Goal: Task Accomplishment & Management: Manage account settings

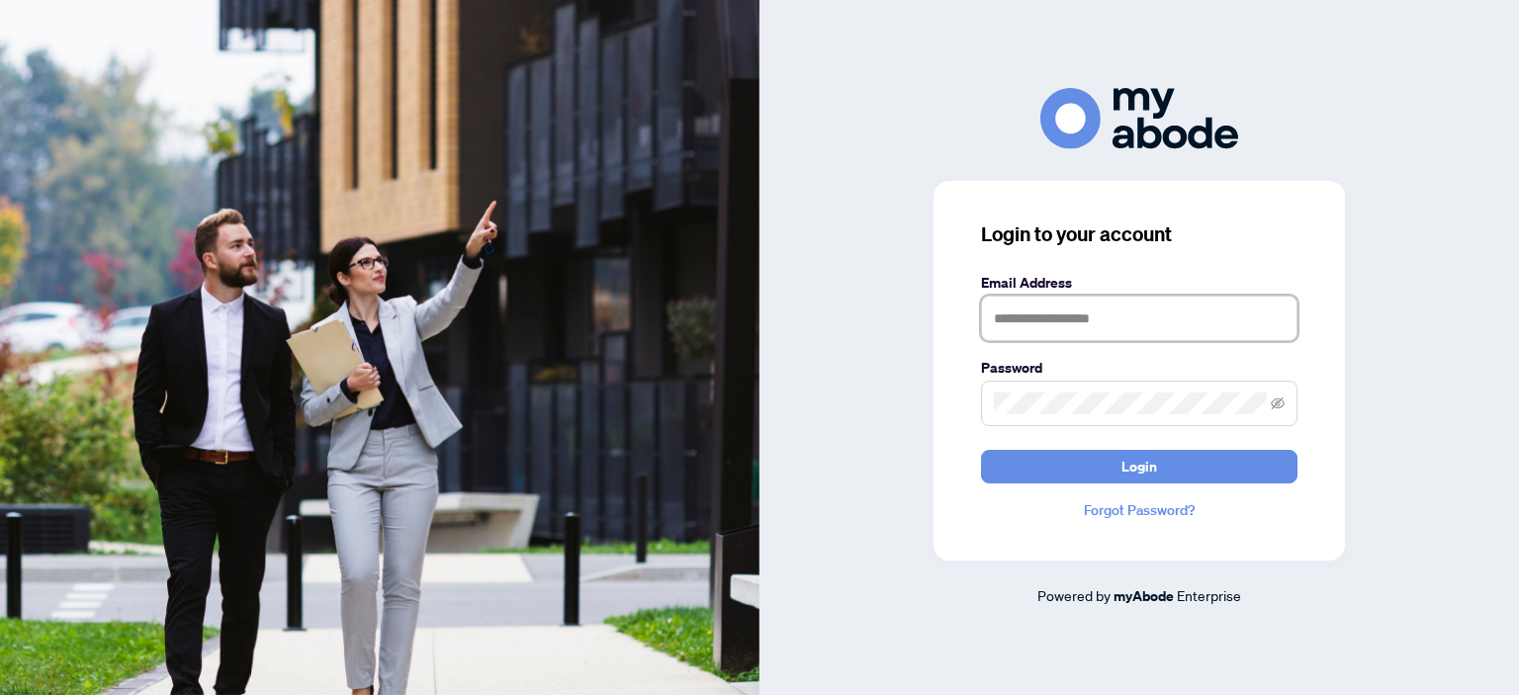
click at [1143, 305] on input "text" at bounding box center [1139, 318] width 316 height 45
type input "**********"
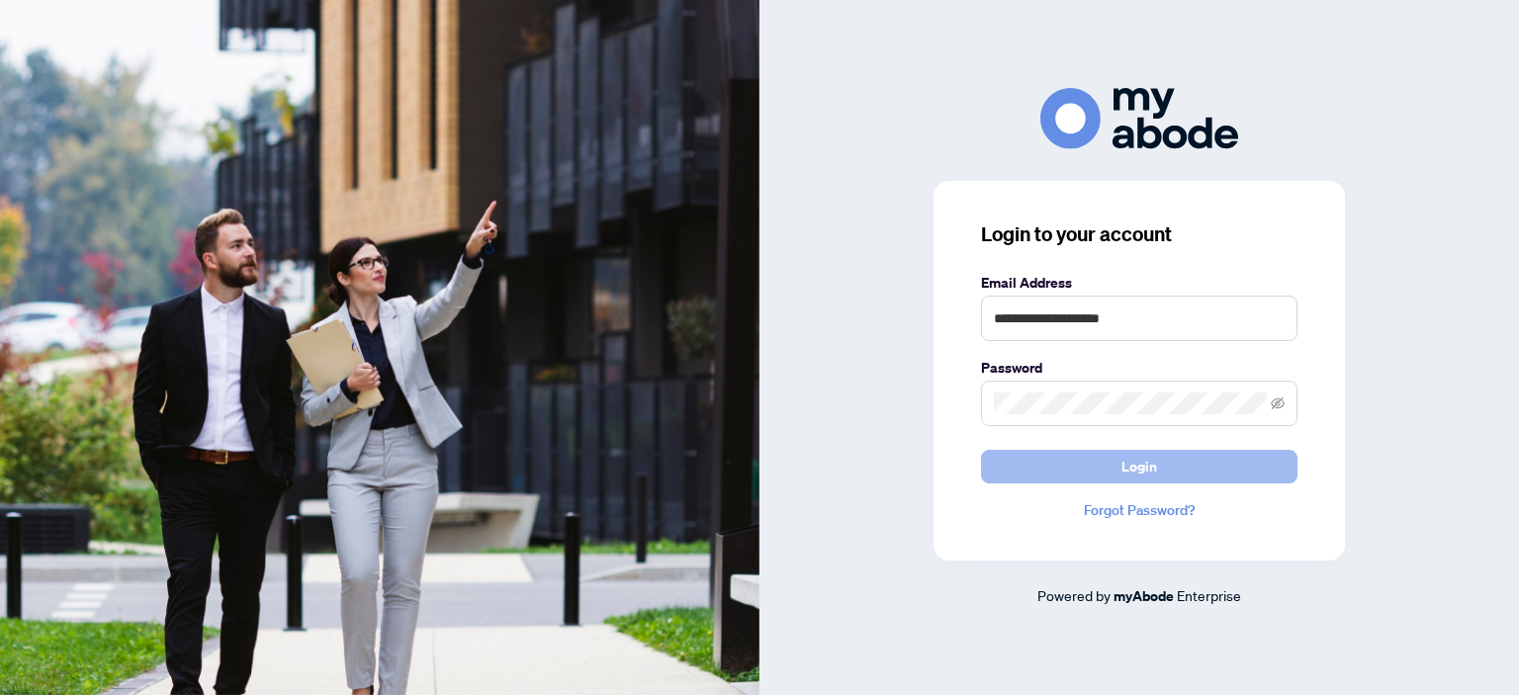
click at [1134, 464] on span "Login" at bounding box center [1139, 467] width 36 height 32
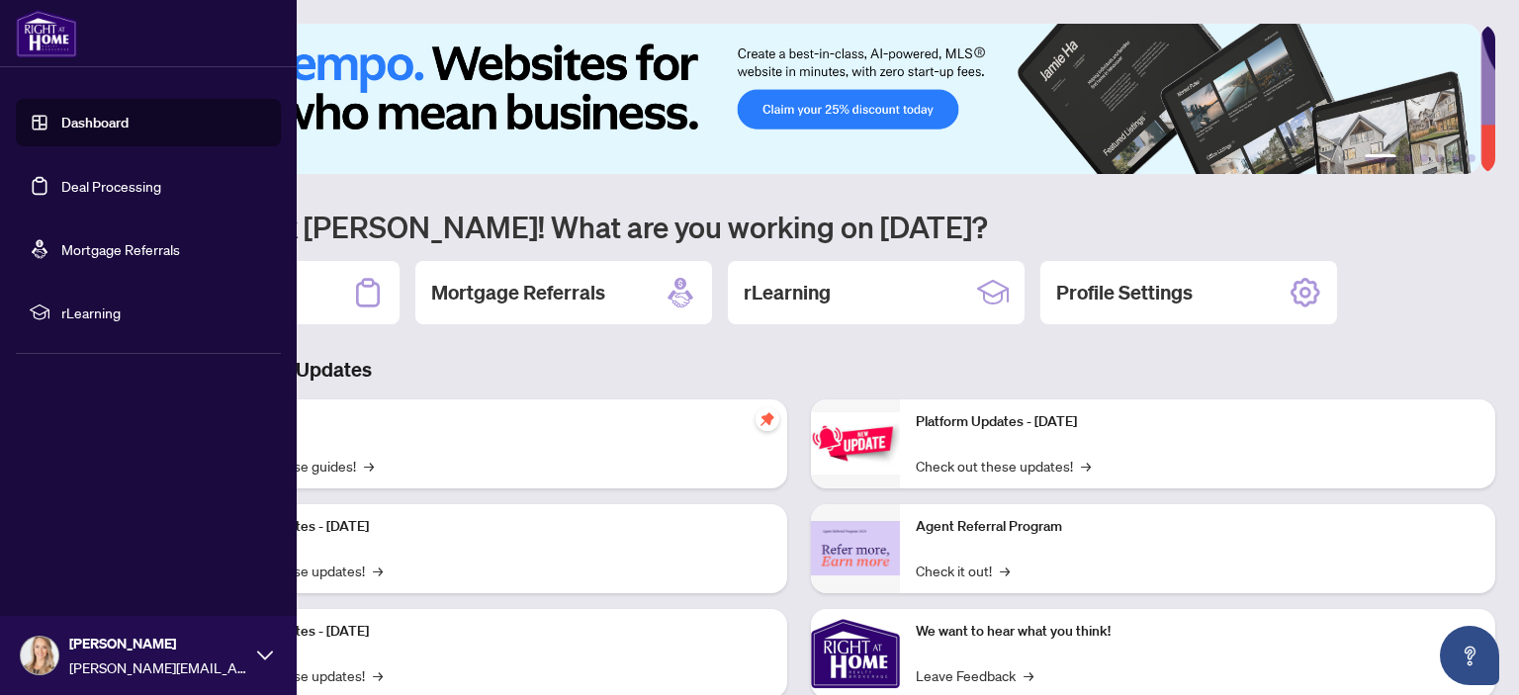
click at [61, 191] on link "Deal Processing" at bounding box center [111, 186] width 100 height 18
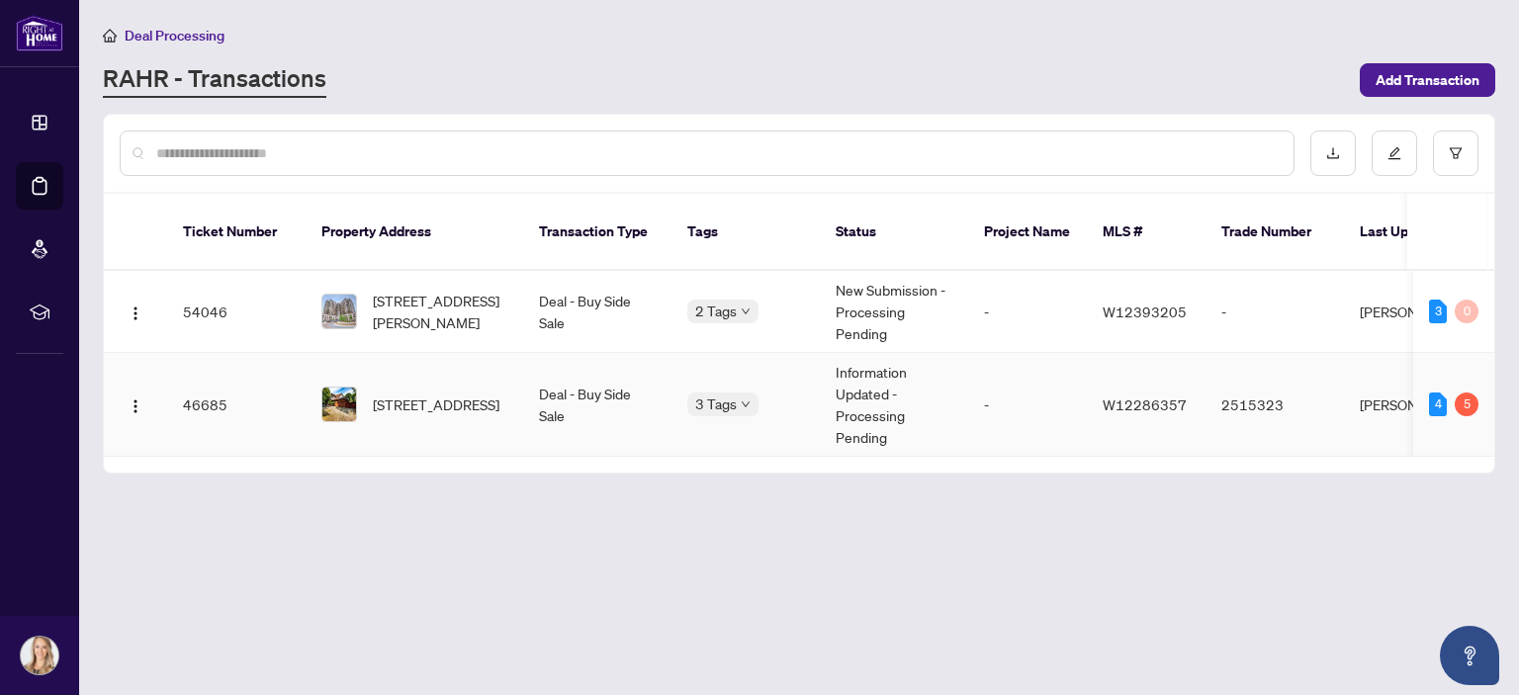
click at [687, 396] on span "Requires Additional Docs" at bounding box center [687, 396] width 0 height 0
click at [1039, 358] on td "-" at bounding box center [1027, 405] width 119 height 104
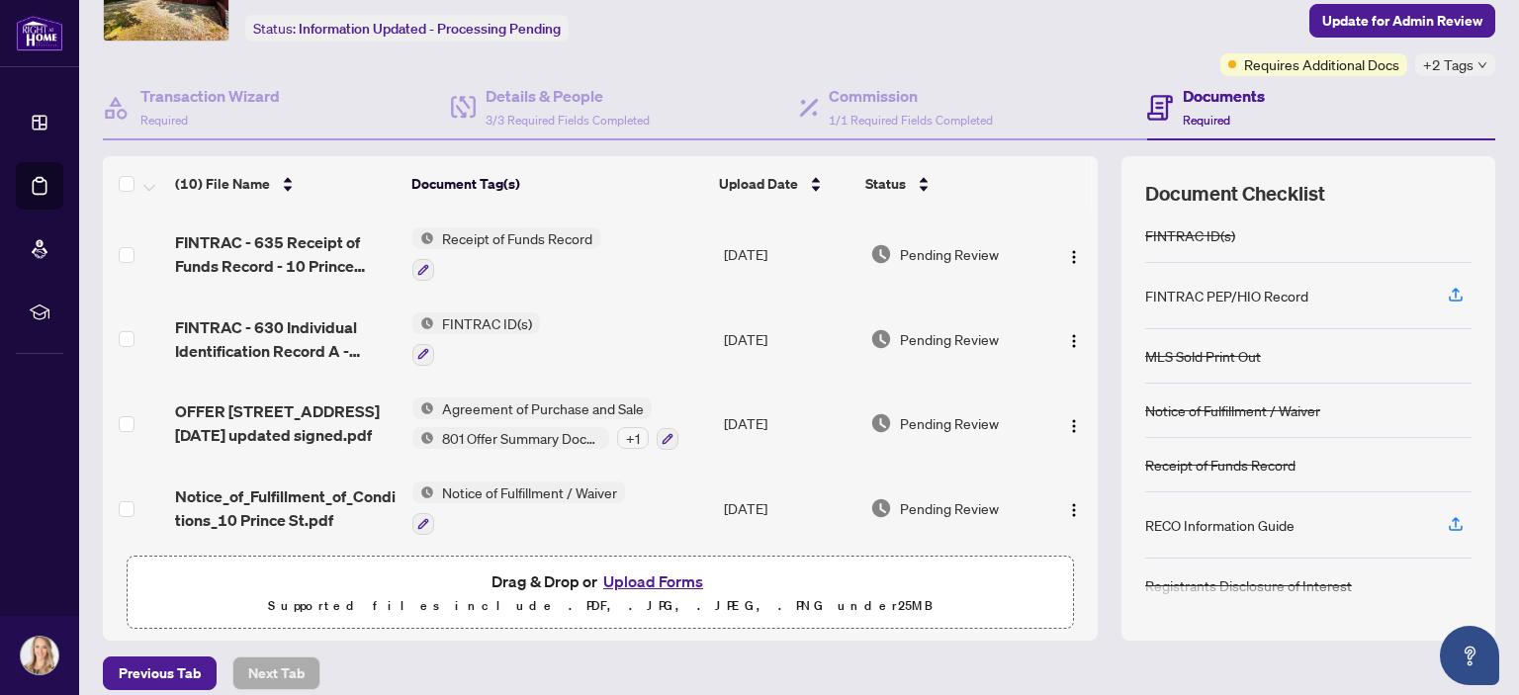
scroll to position [131, 0]
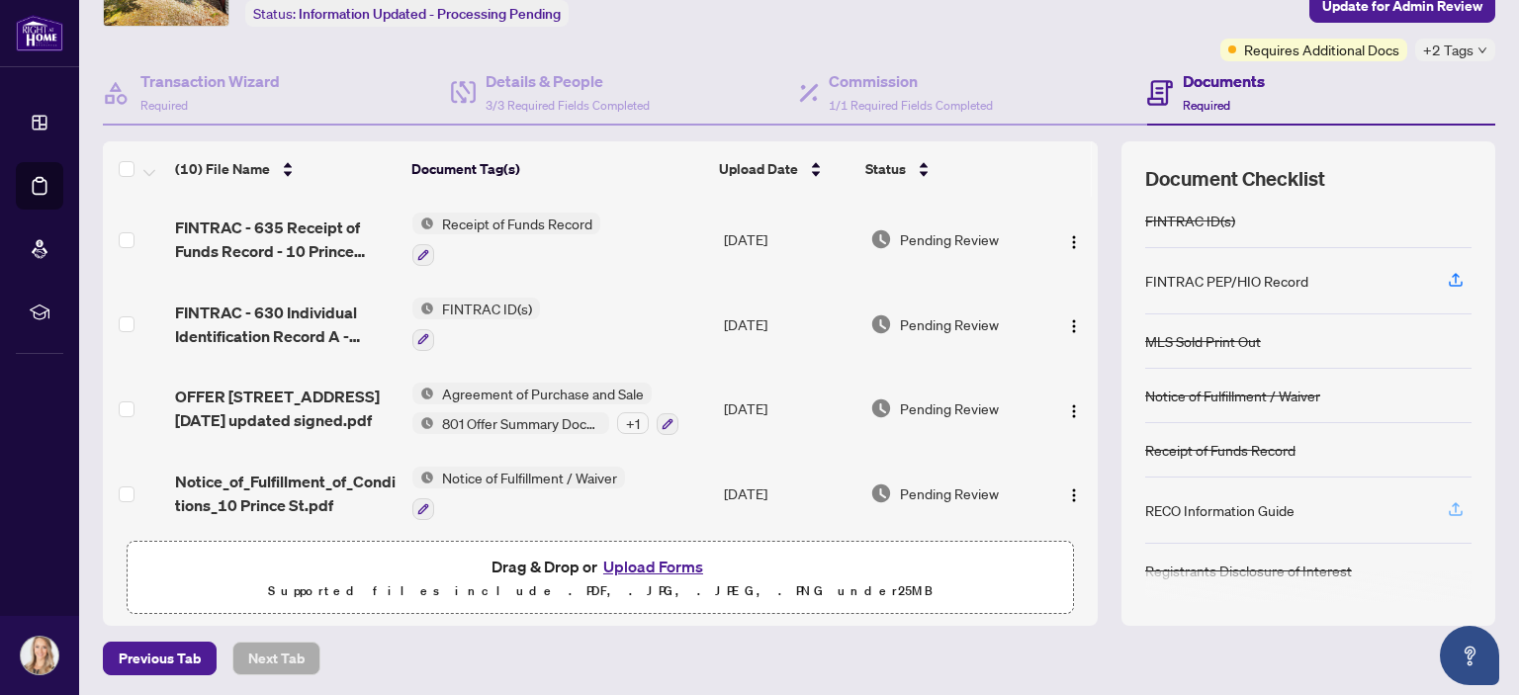
click at [1447, 501] on icon "button" at bounding box center [1456, 509] width 18 height 18
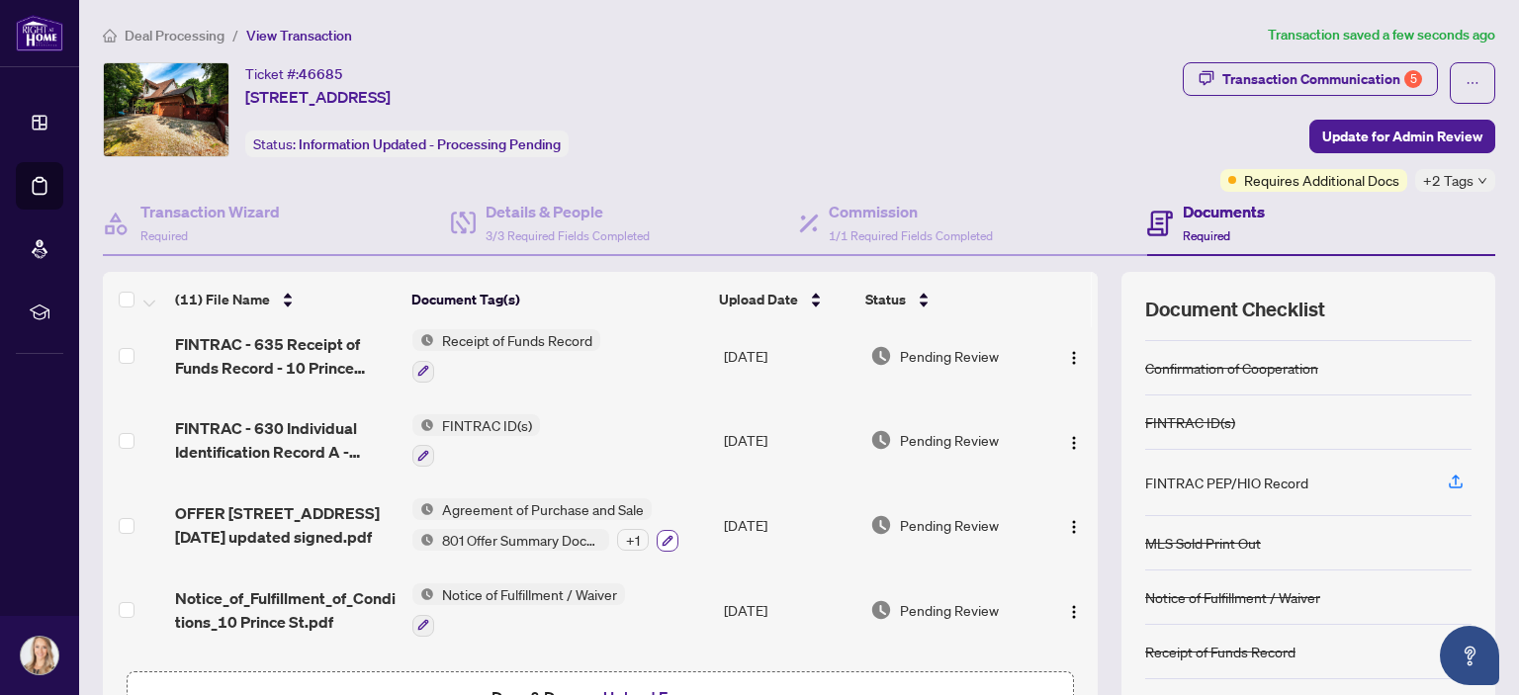
scroll to position [0, 0]
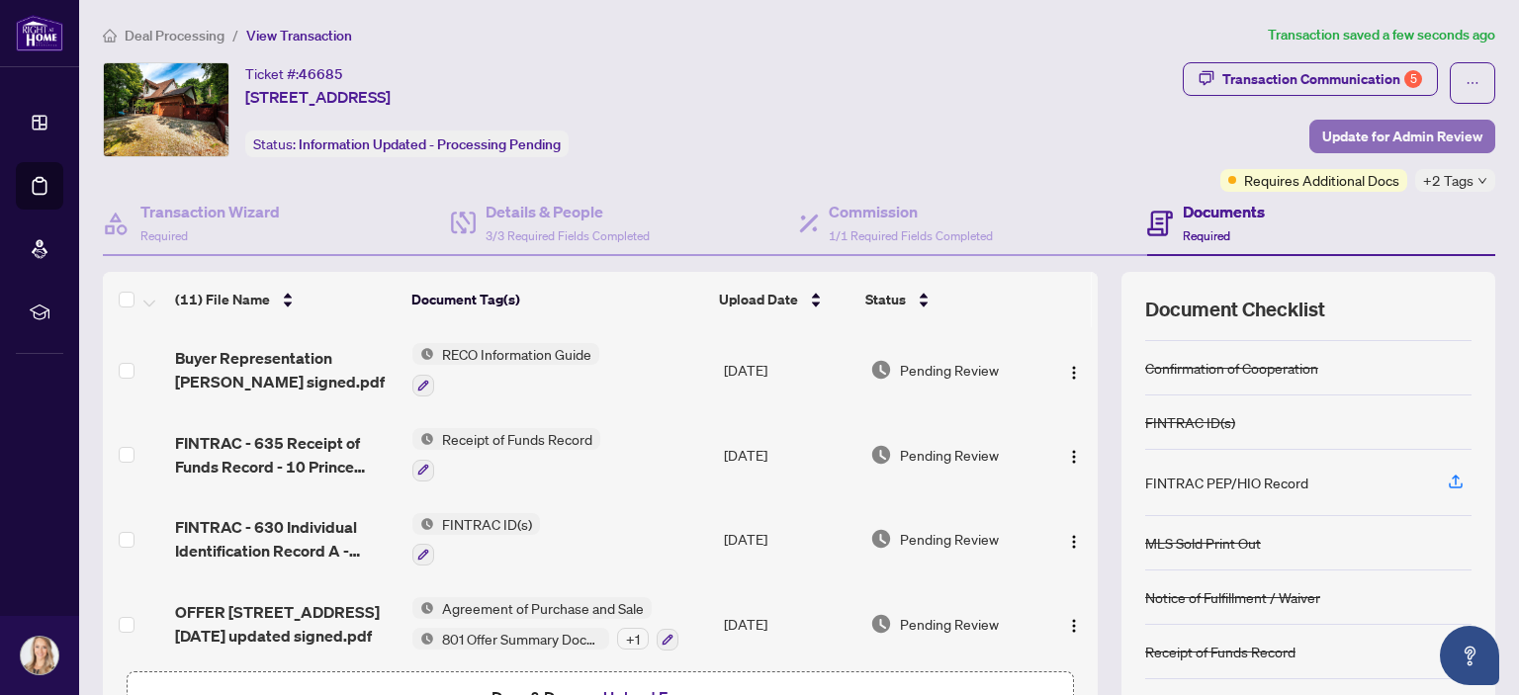
click at [1327, 131] on span "Update for Admin Review" at bounding box center [1402, 137] width 160 height 32
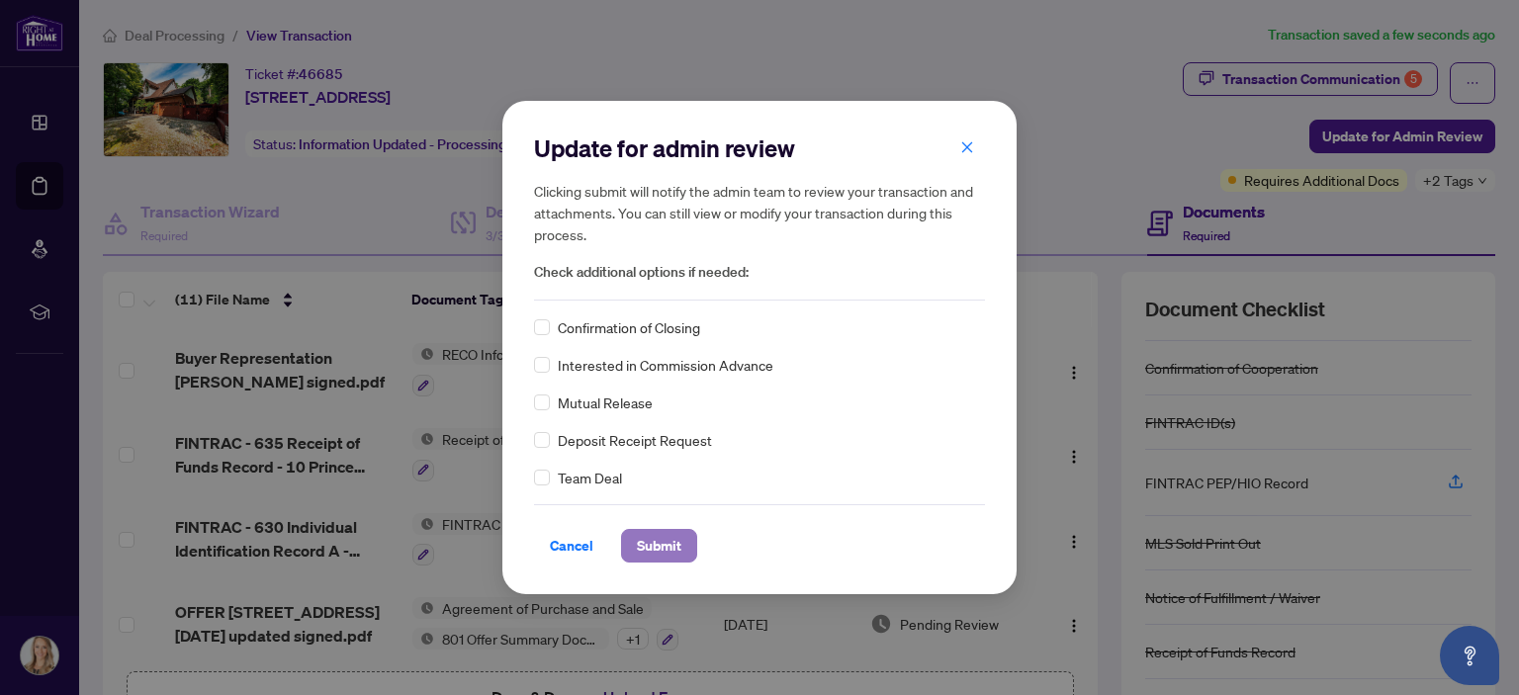
click at [672, 551] on span "Submit" at bounding box center [659, 546] width 44 height 32
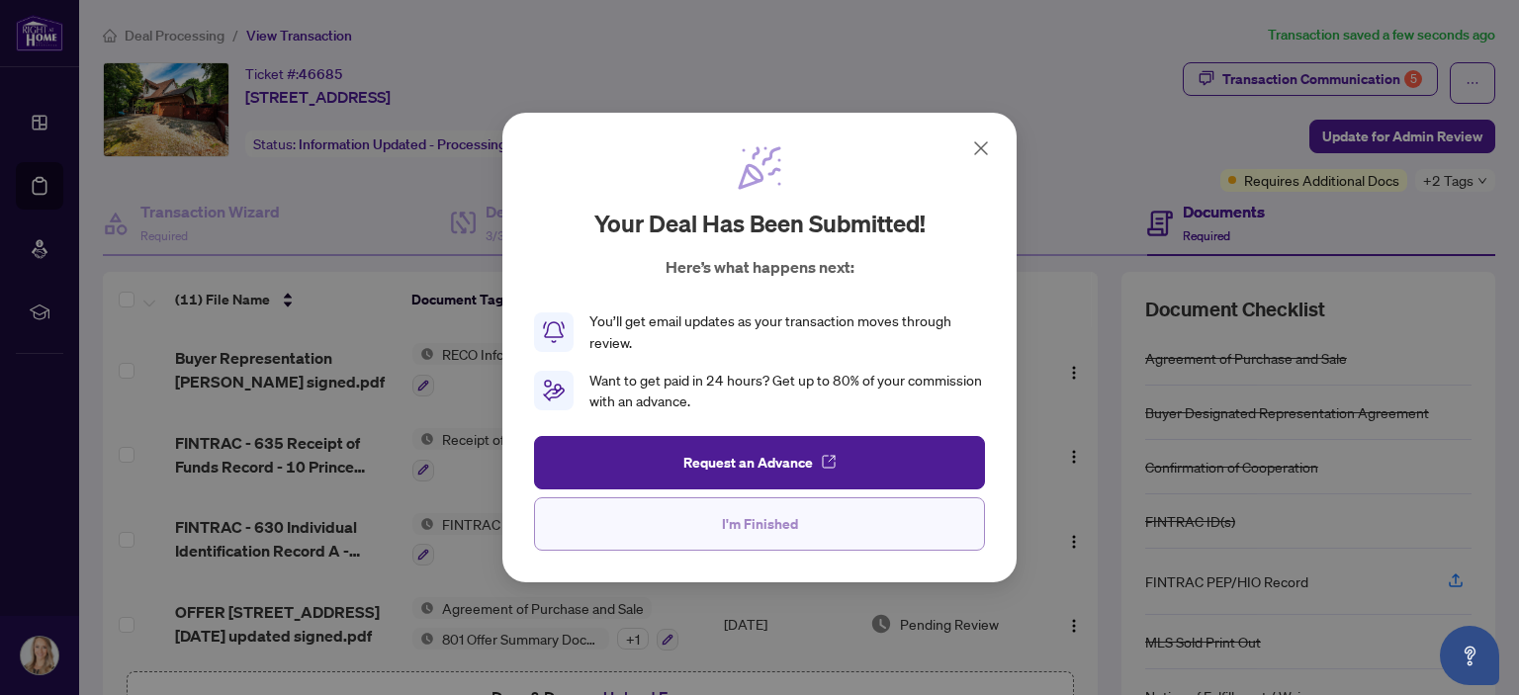
click at [668, 534] on button "I'm Finished" at bounding box center [759, 523] width 451 height 53
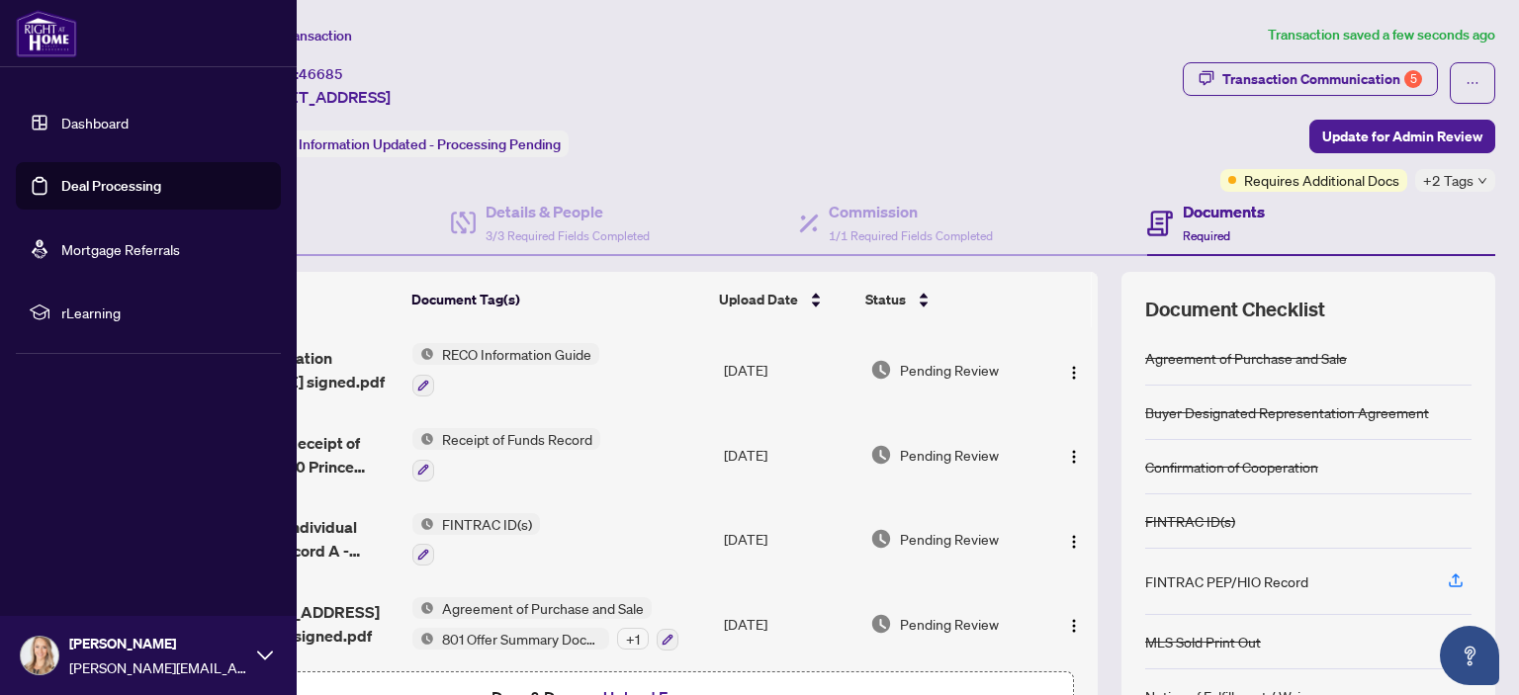
click at [90, 186] on link "Deal Processing" at bounding box center [111, 186] width 100 height 18
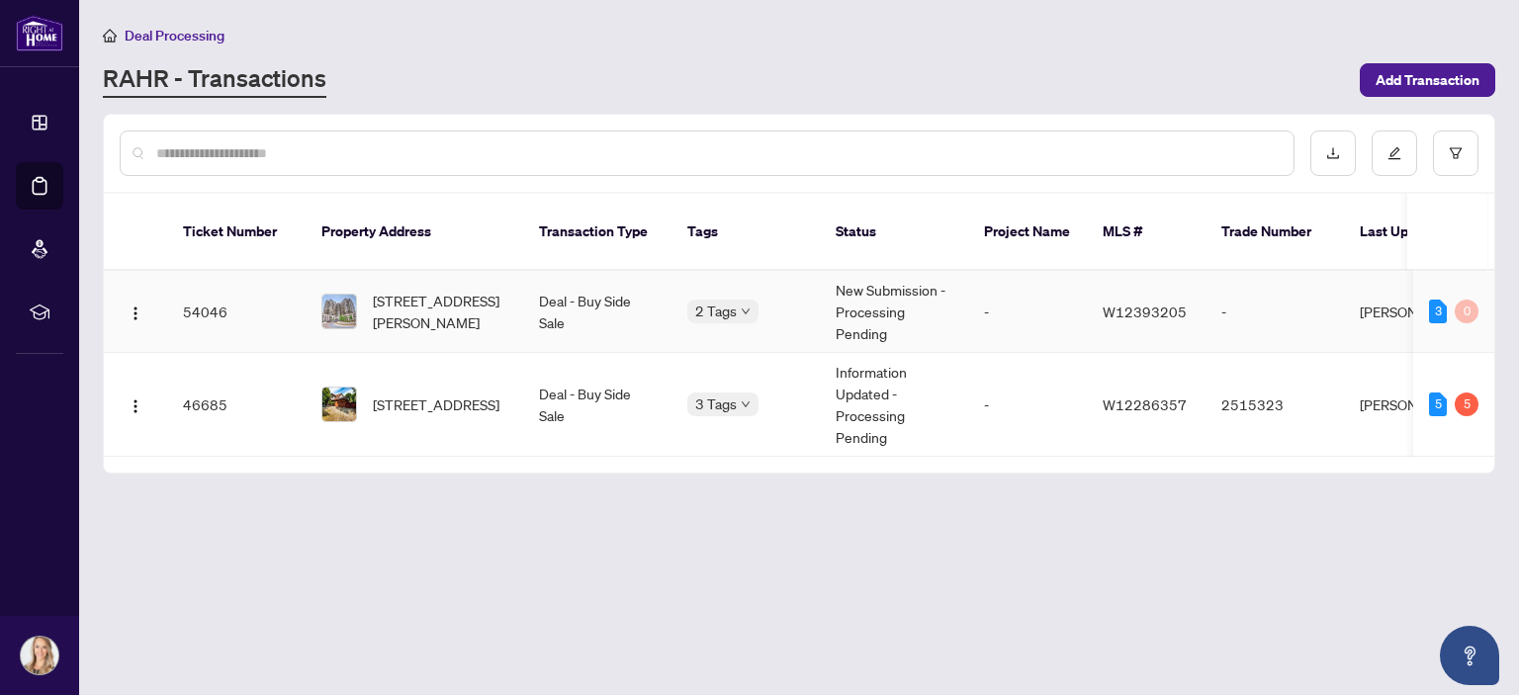
click at [549, 296] on td "Deal - Buy Side Sale" at bounding box center [597, 312] width 148 height 82
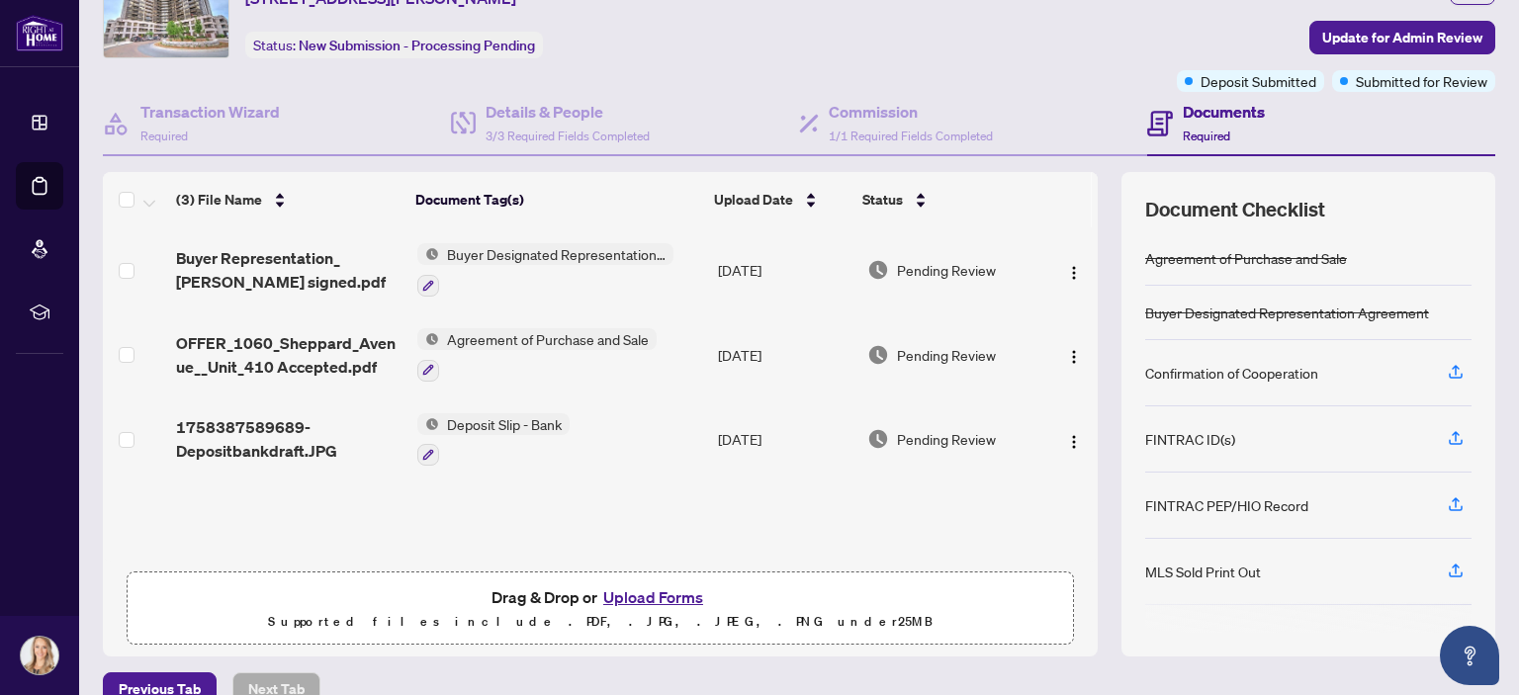
scroll to position [131, 0]
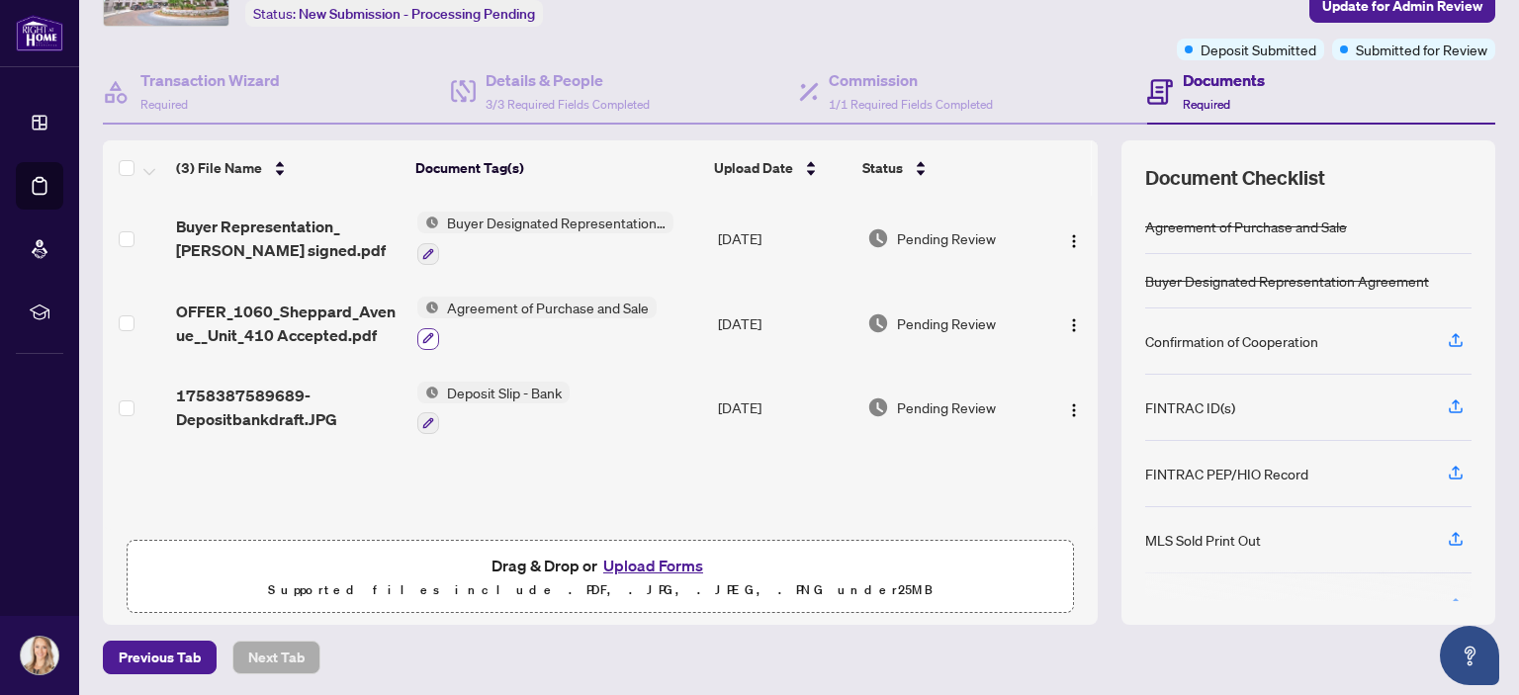
click at [423, 332] on icon "button" at bounding box center [428, 338] width 12 height 12
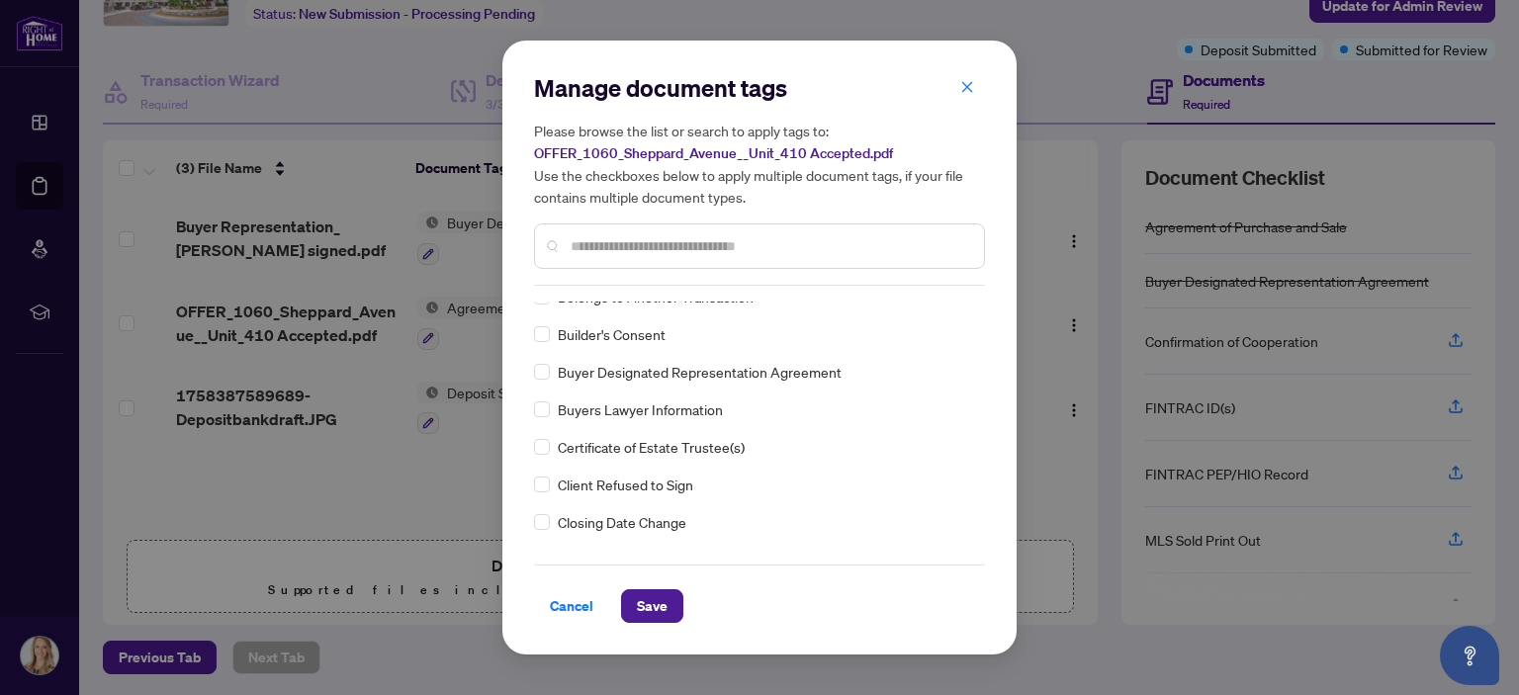
scroll to position [791, 0]
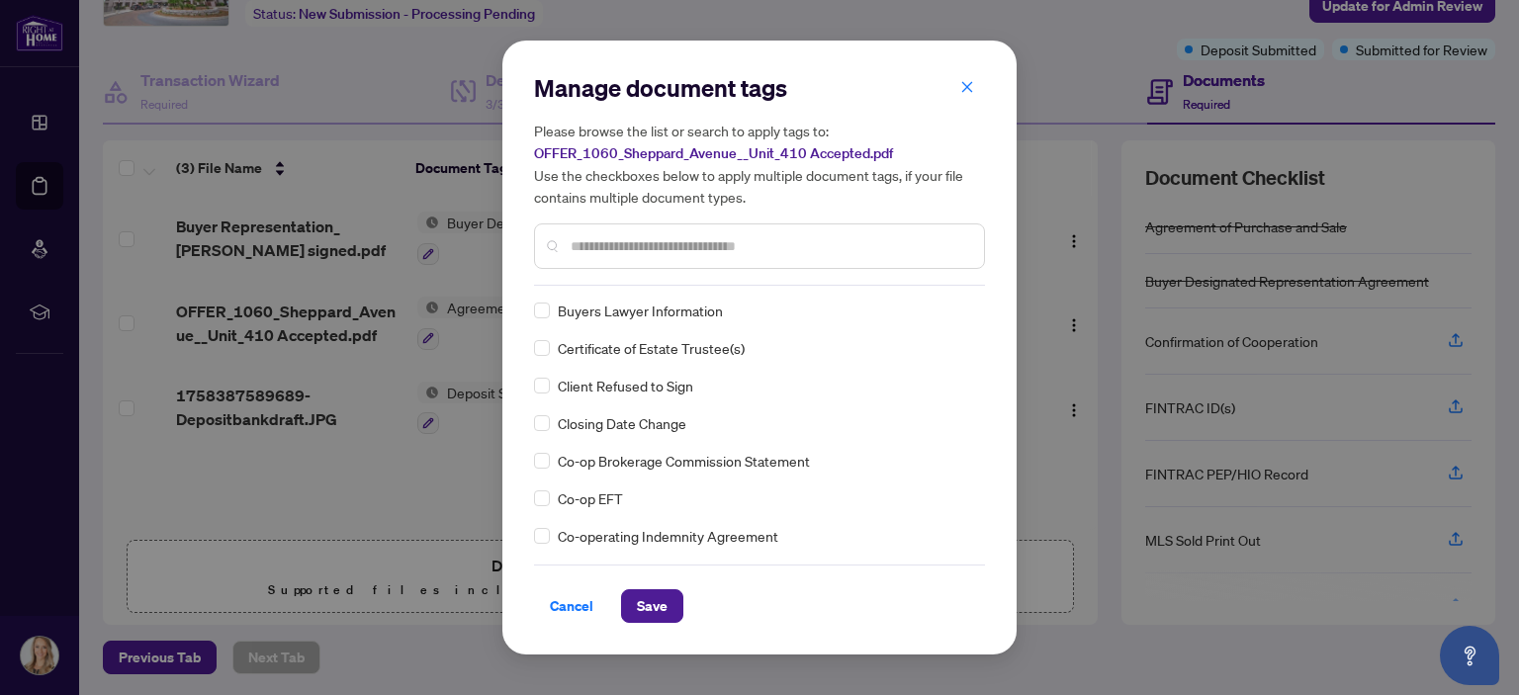
click at [598, 239] on input "text" at bounding box center [770, 246] width 398 height 22
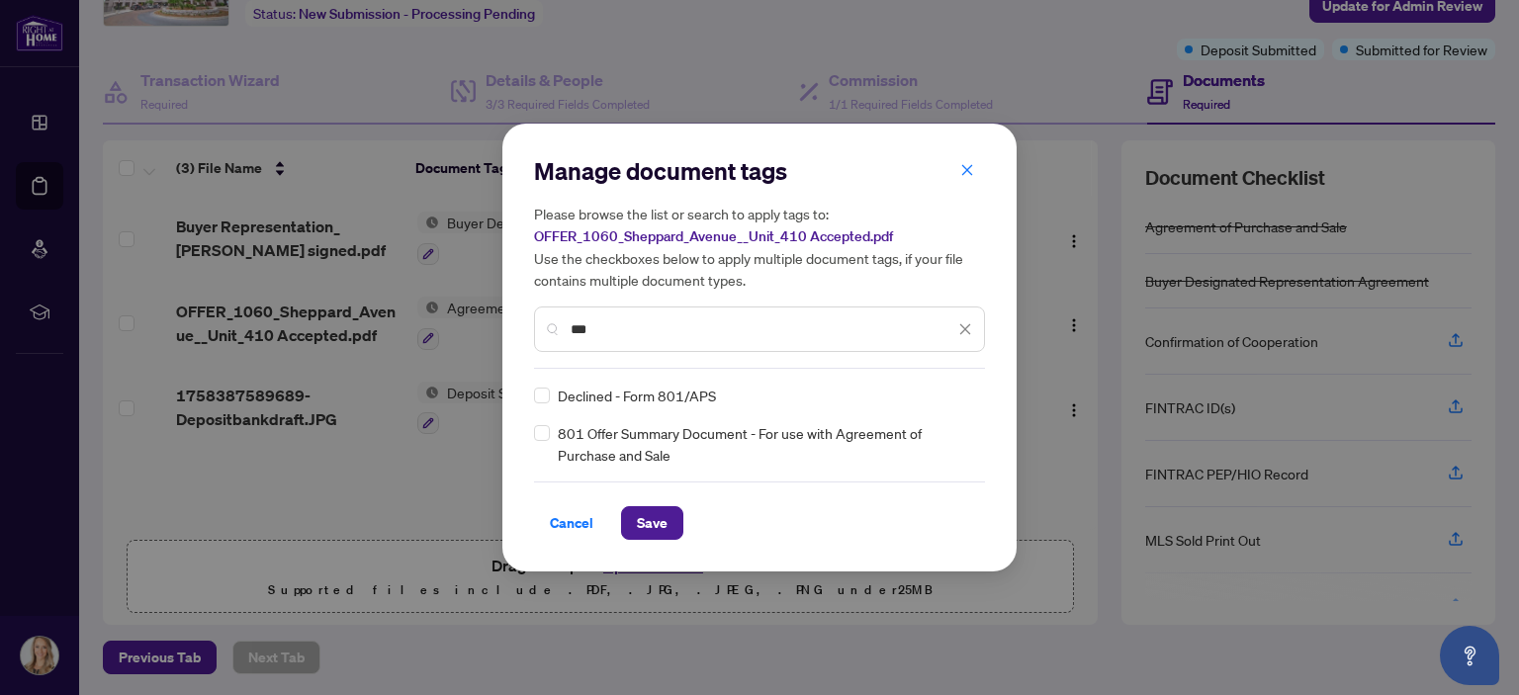
scroll to position [0, 0]
type input "***"
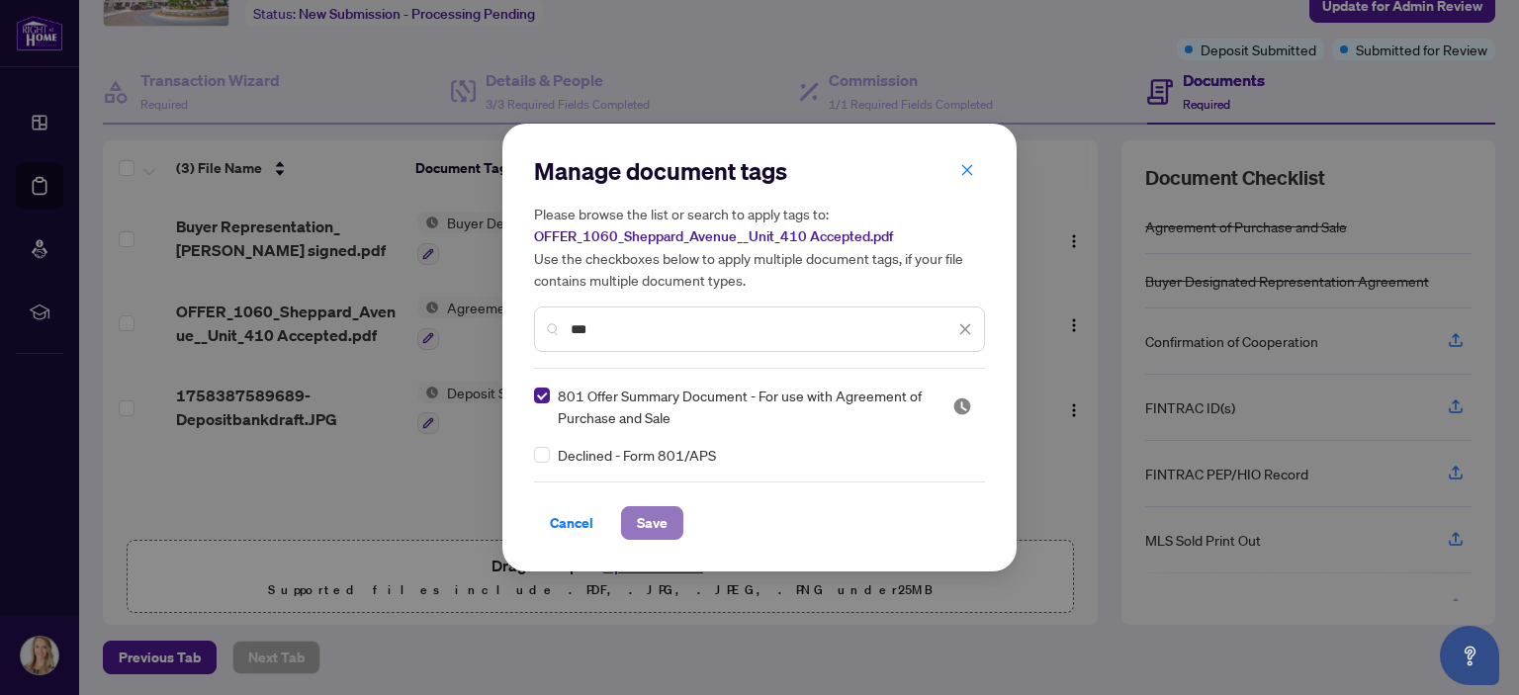
click at [661, 521] on span "Save" at bounding box center [652, 523] width 31 height 32
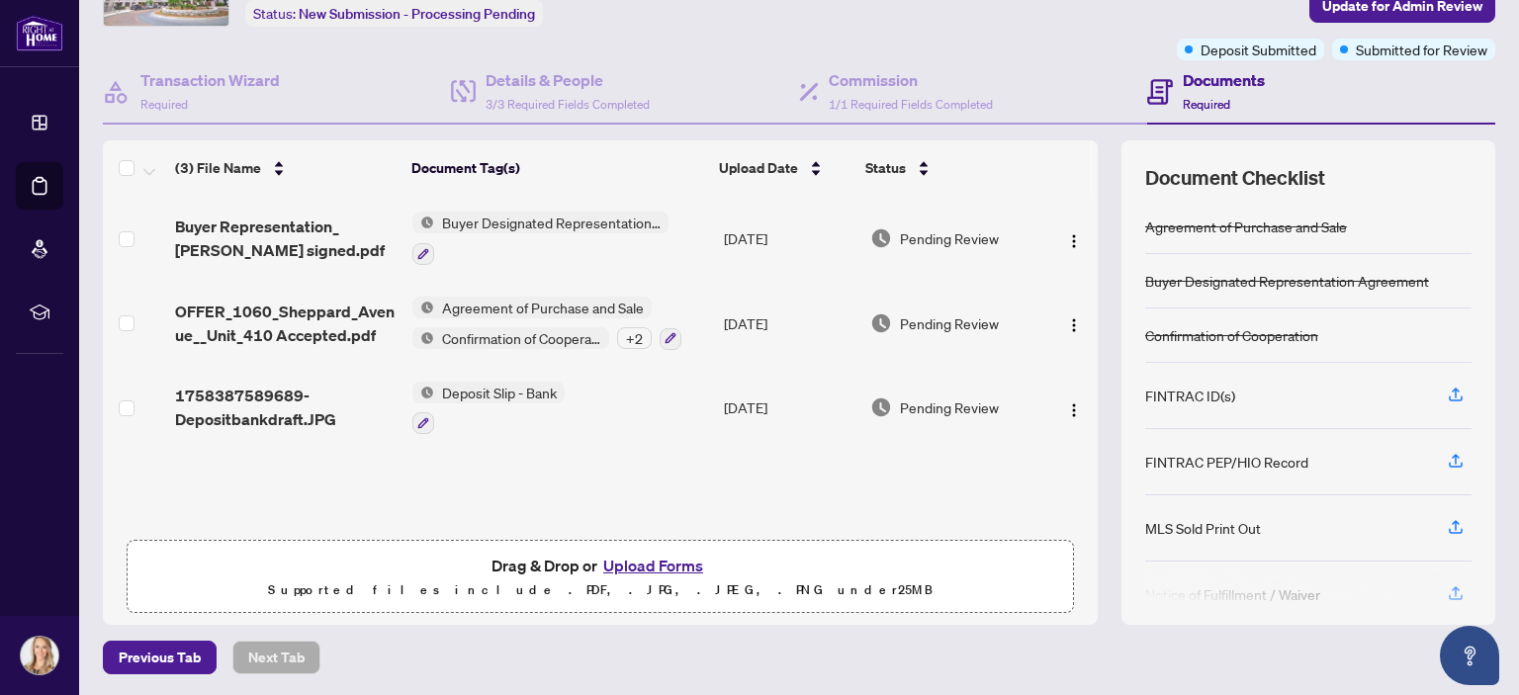
click at [629, 333] on div "+ 2" at bounding box center [634, 338] width 35 height 22
click at [756, 500] on div "Buyer Representation_ [PERSON_NAME] signed.pdf Buyer Designated Representation …" at bounding box center [600, 363] width 995 height 334
click at [418, 248] on icon "button" at bounding box center [423, 253] width 11 height 11
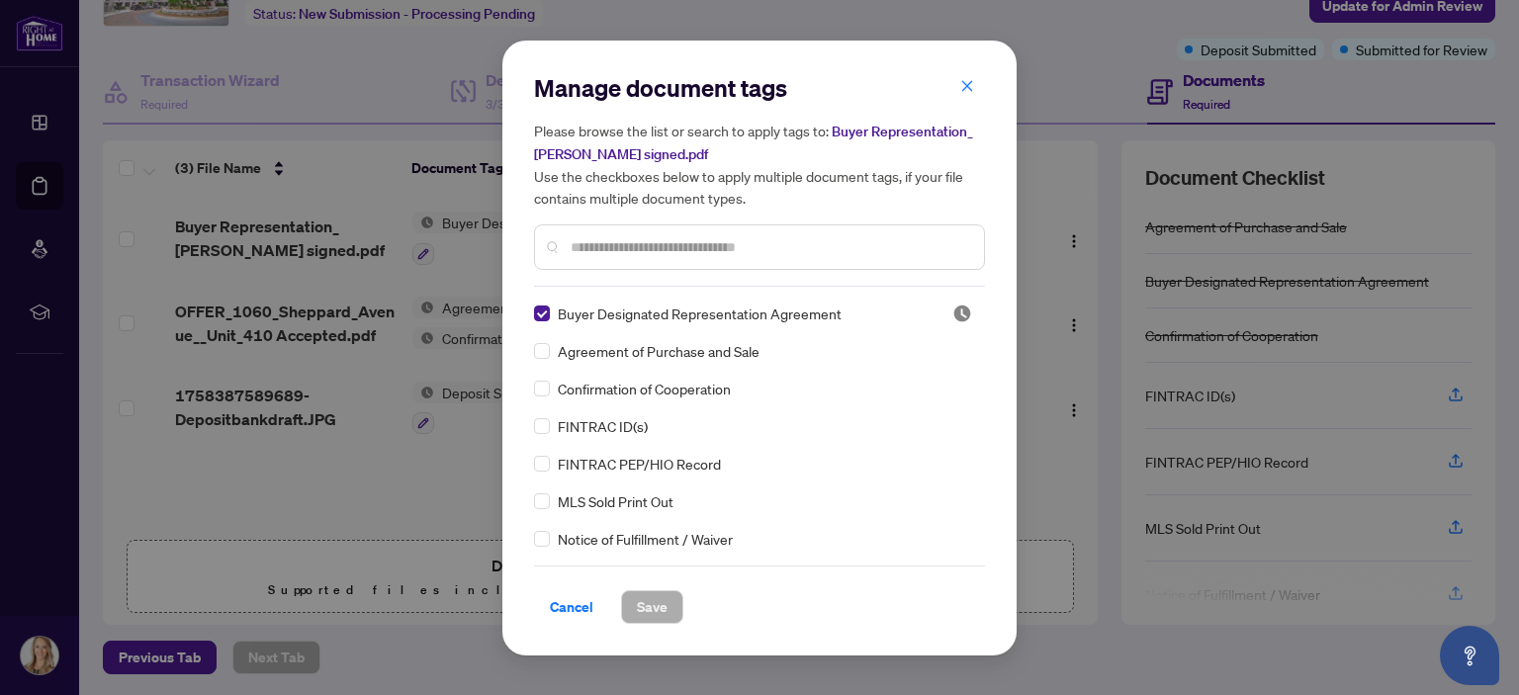
click at [640, 237] on input "text" at bounding box center [770, 247] width 398 height 22
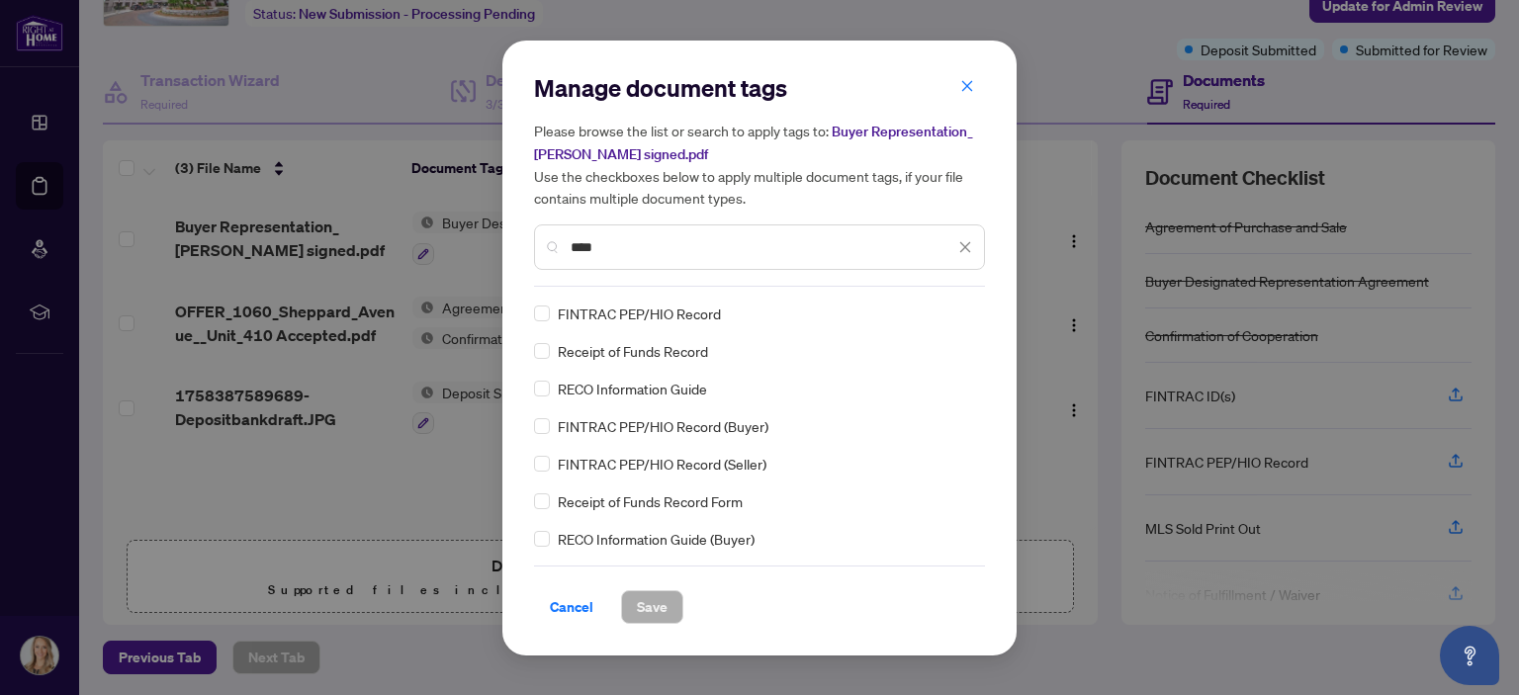
type input "****"
click at [665, 607] on span "Save" at bounding box center [652, 607] width 31 height 32
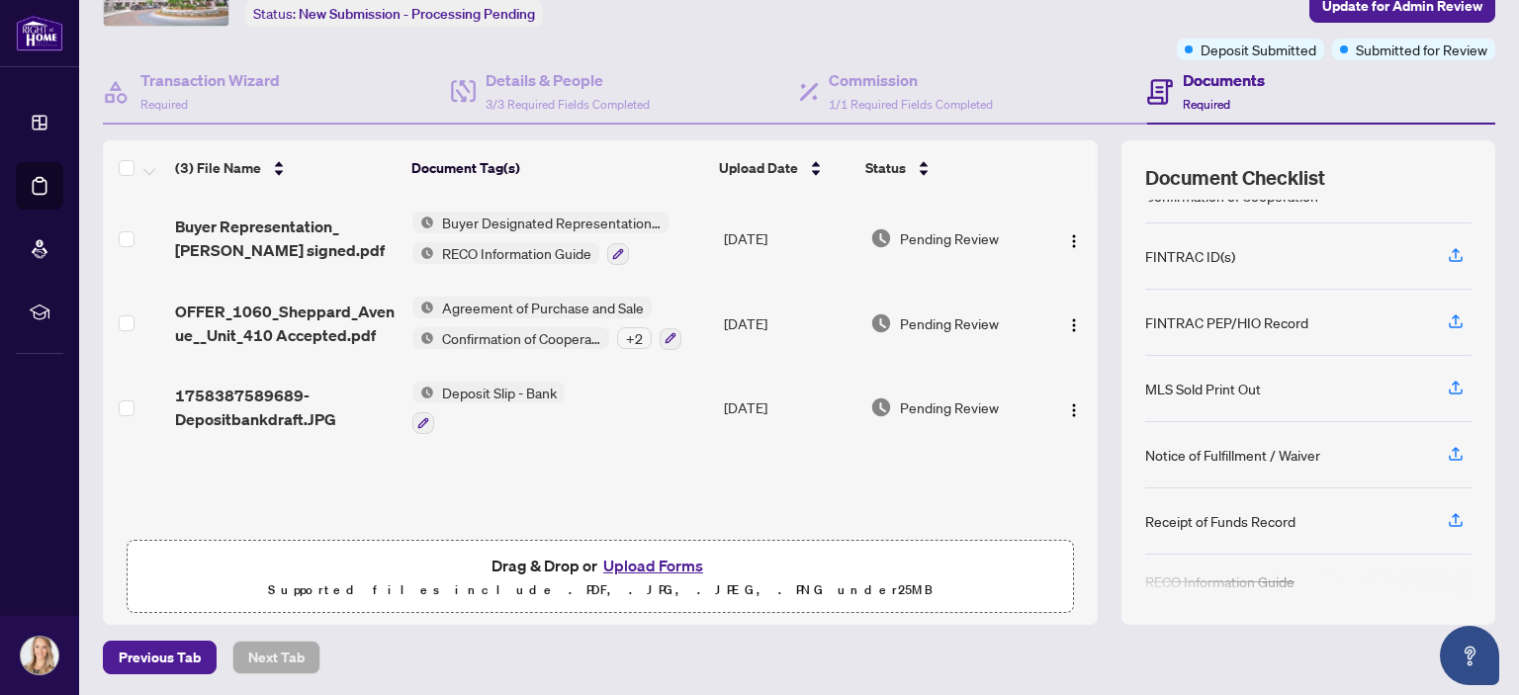
scroll to position [106, 0]
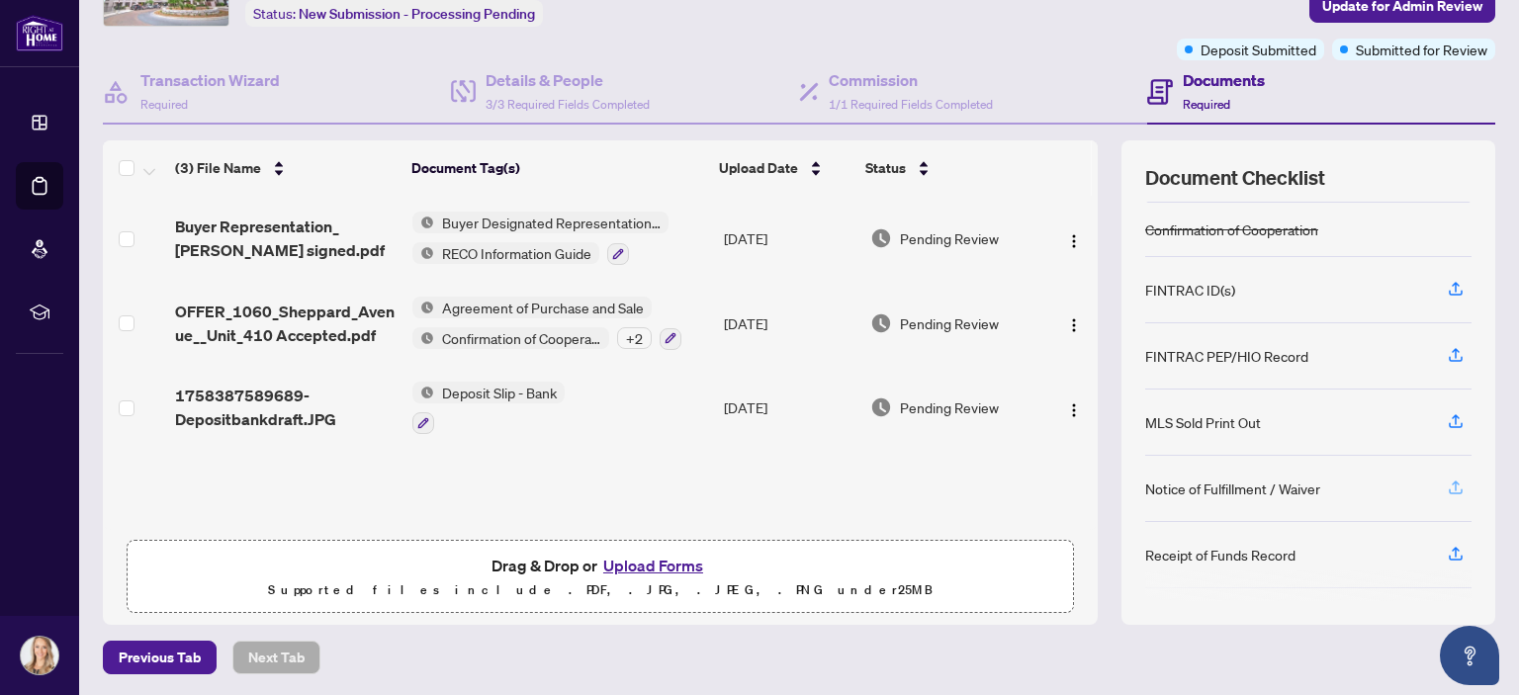
click at [1447, 479] on icon "button" at bounding box center [1456, 488] width 18 height 18
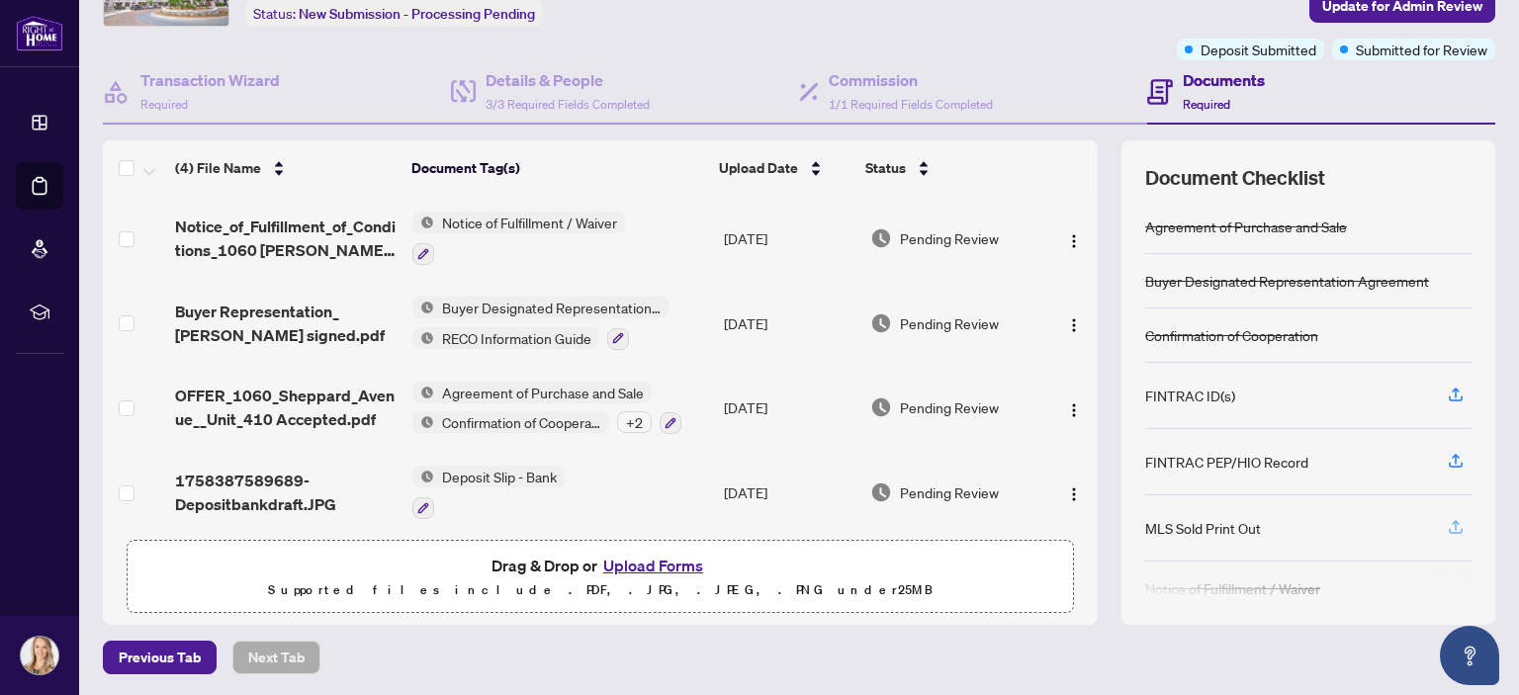
click at [1447, 521] on icon "button" at bounding box center [1456, 527] width 18 height 18
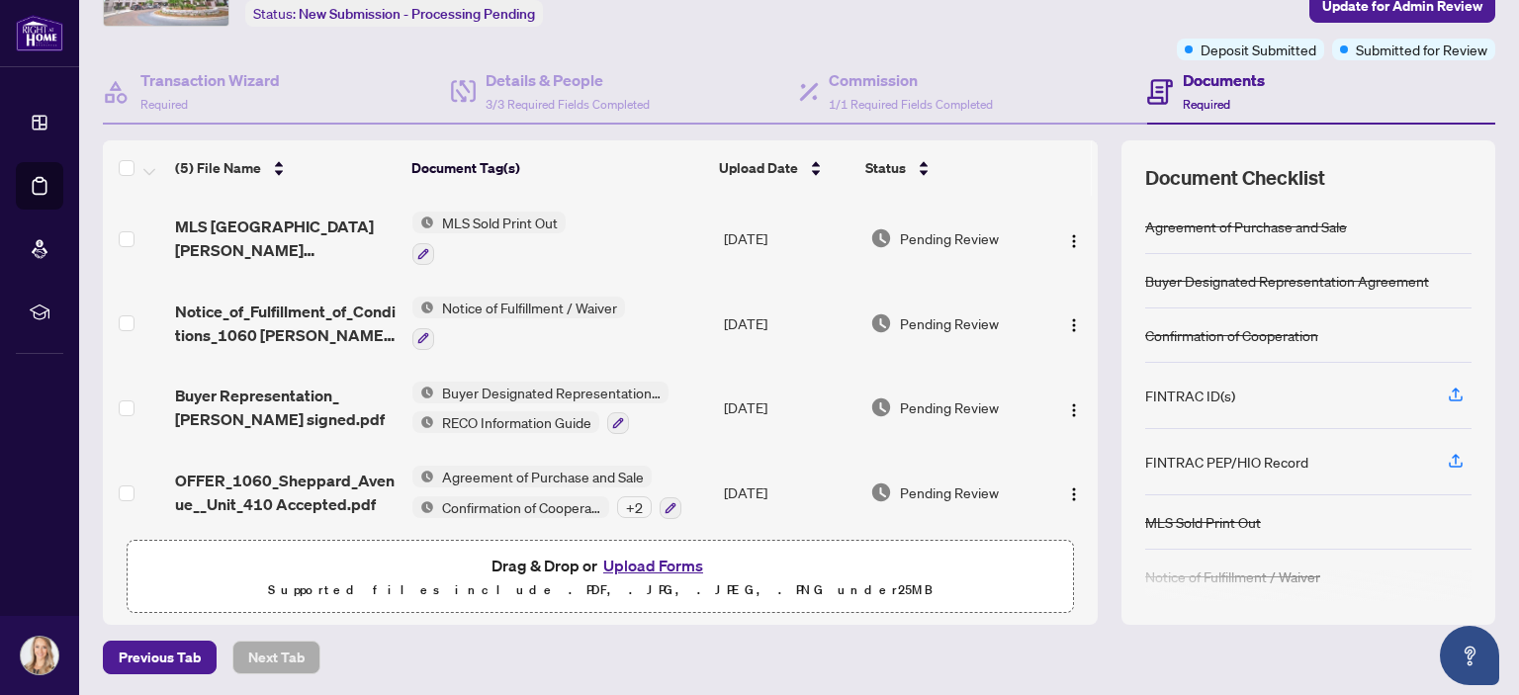
scroll to position [88, 0]
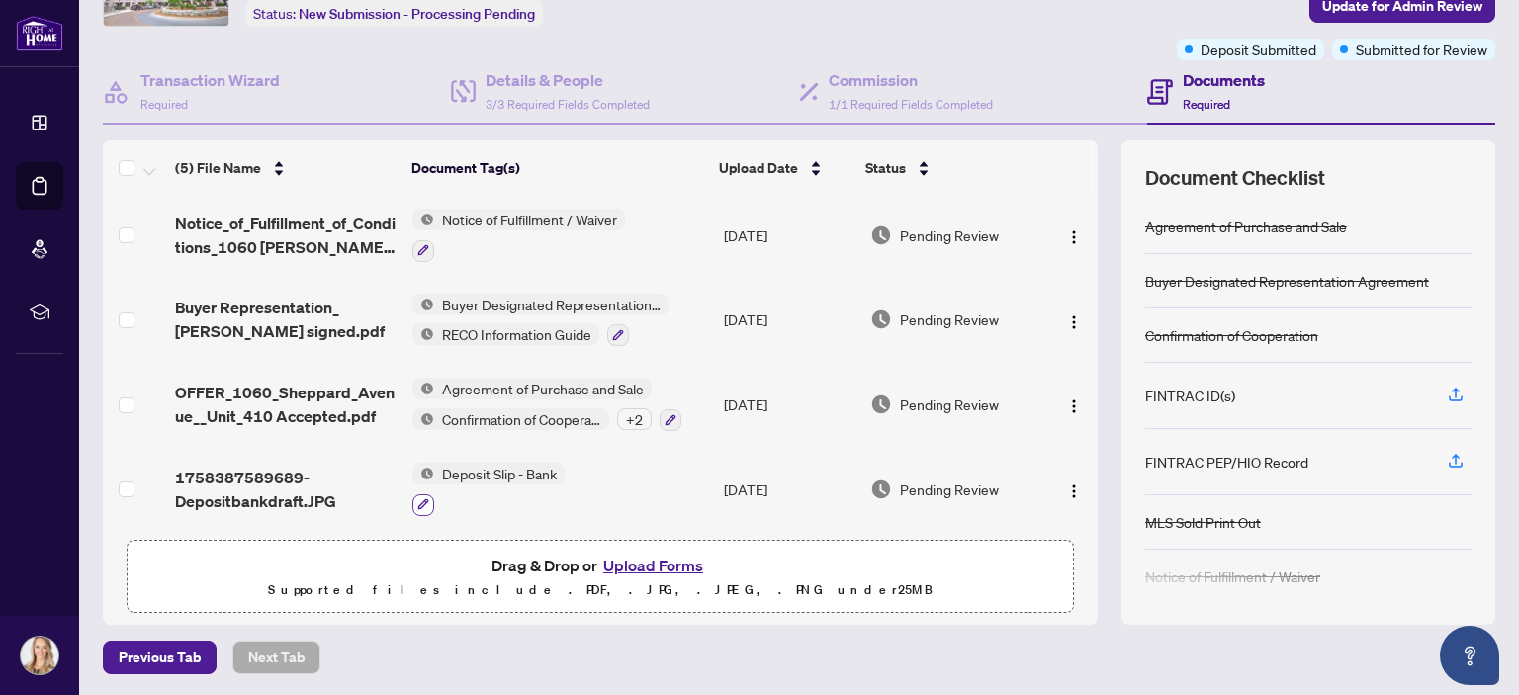
click at [422, 498] on icon "button" at bounding box center [423, 504] width 12 height 12
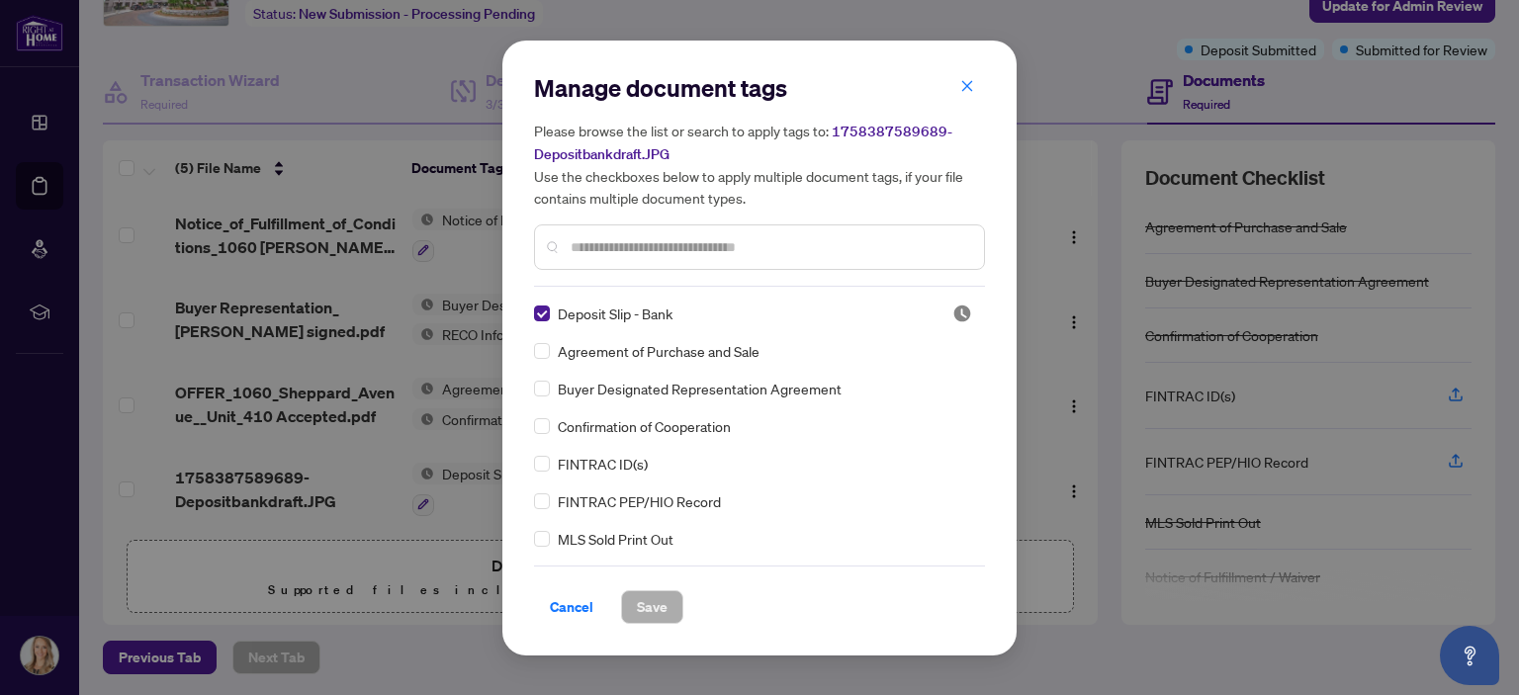
click at [960, 80] on icon "close" at bounding box center [967, 86] width 14 height 14
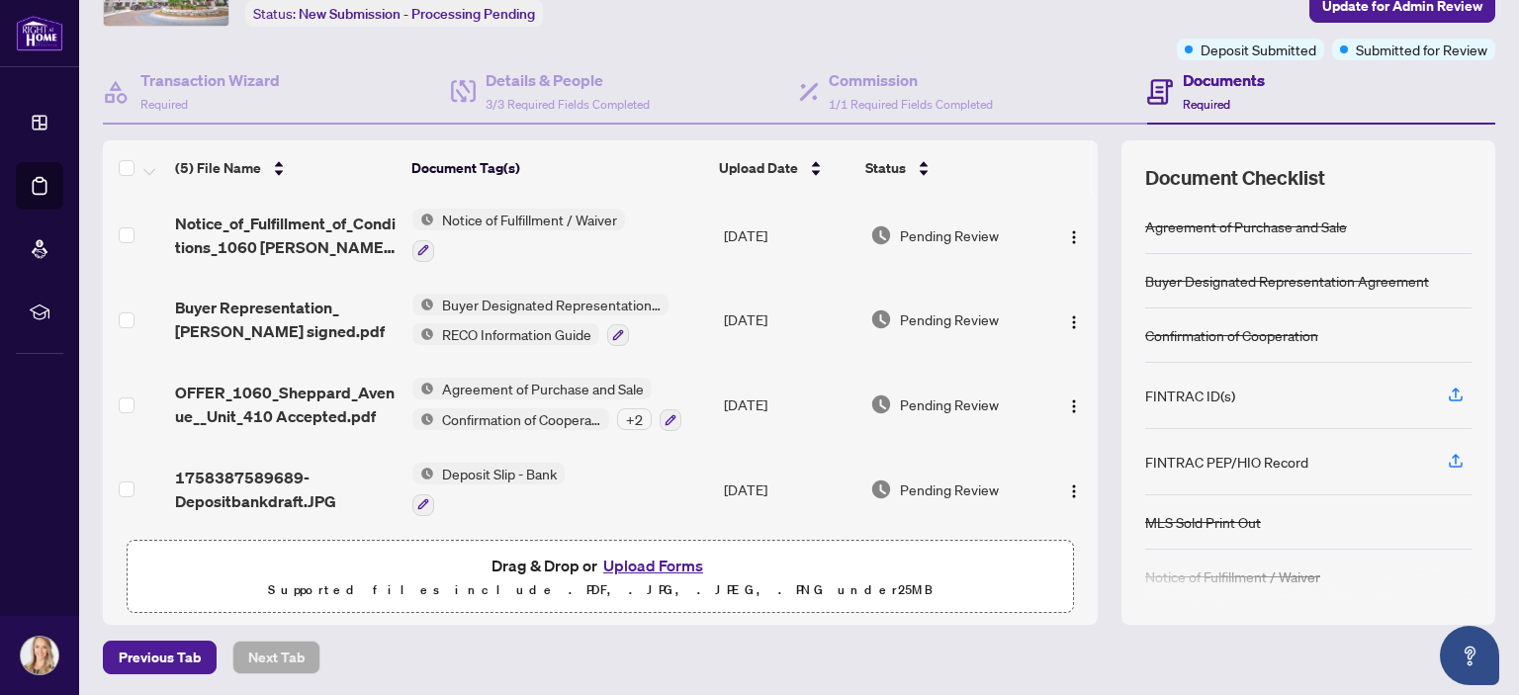
click at [672, 561] on button "Upload Forms" at bounding box center [653, 566] width 112 height 26
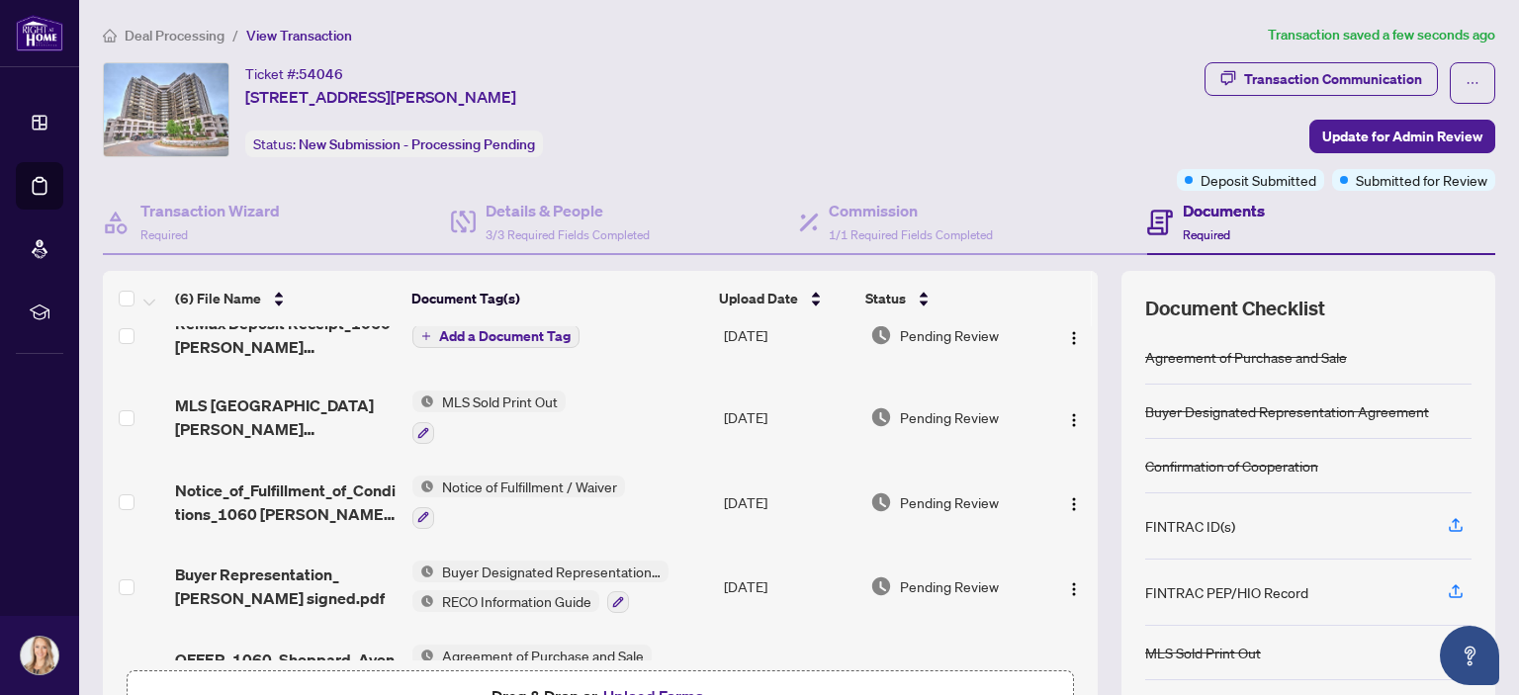
scroll to position [0, 0]
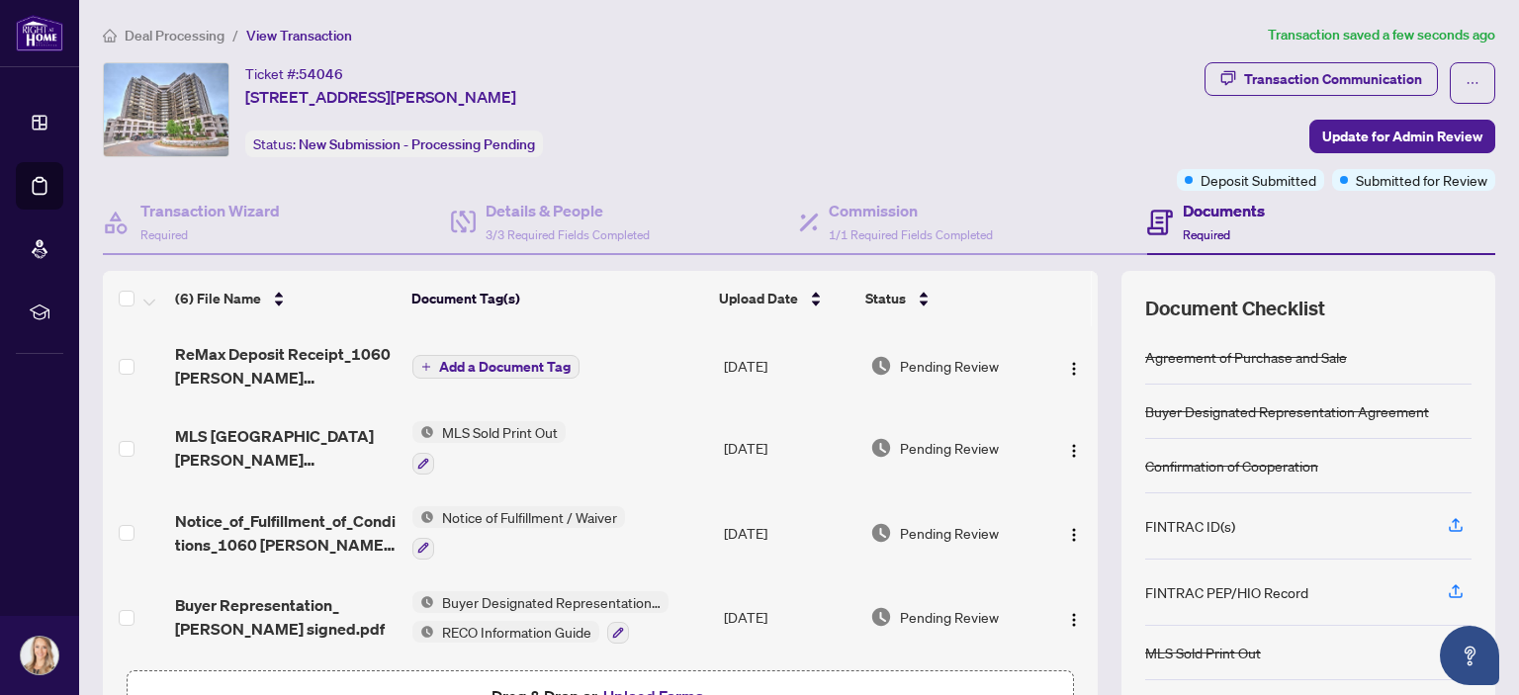
click at [513, 367] on span "Add a Document Tag" at bounding box center [505, 367] width 132 height 14
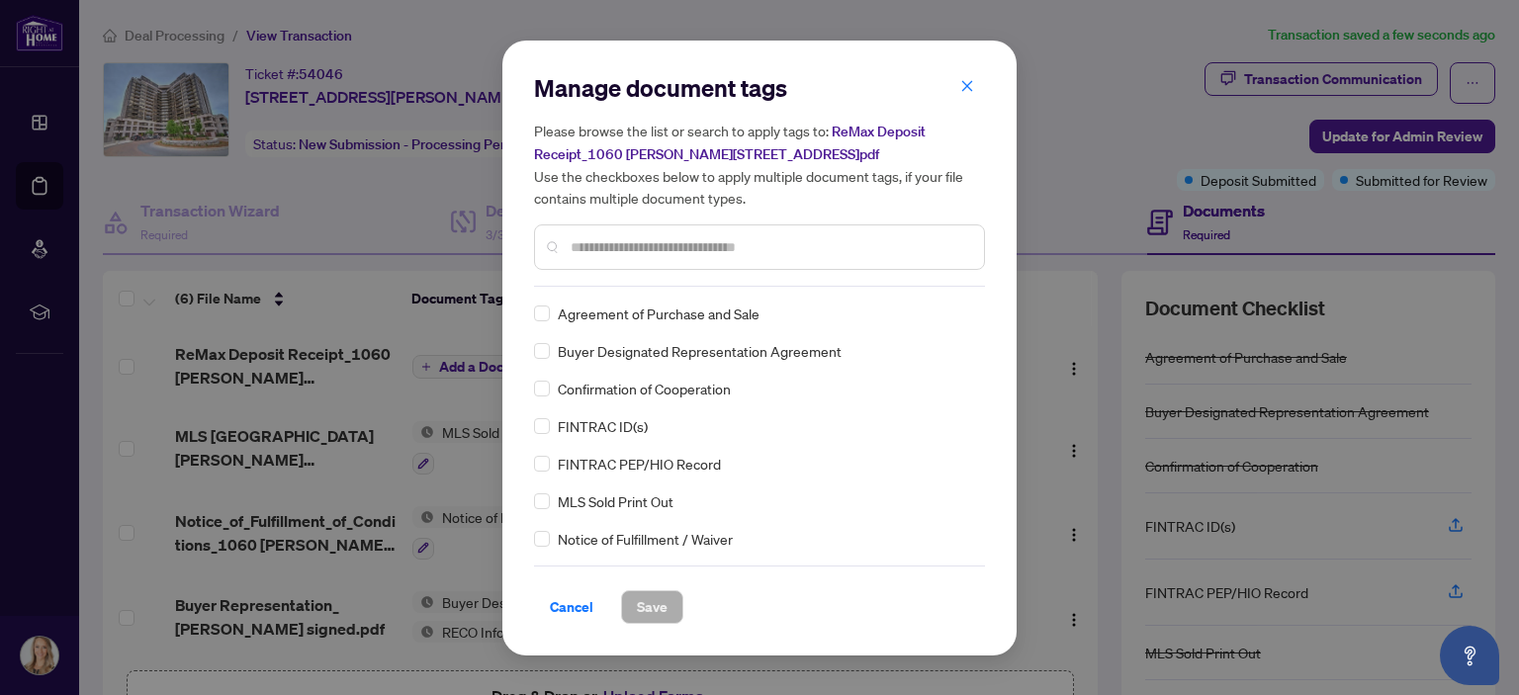
click at [678, 284] on div "Manage document tags Please browse the list or search to apply tags to: ReMax D…" at bounding box center [759, 179] width 451 height 215
click at [680, 255] on input "text" at bounding box center [770, 247] width 398 height 22
type input "*******"
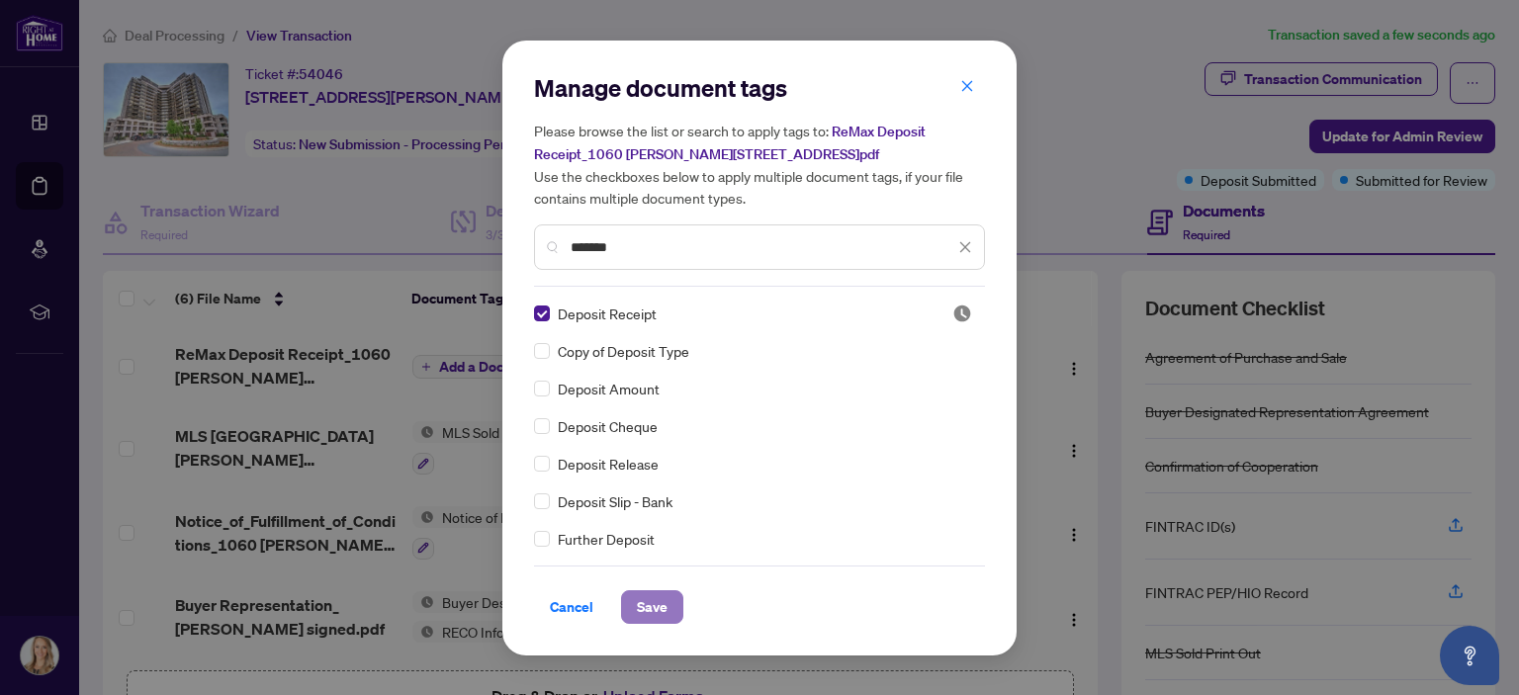
click at [641, 597] on span "Save" at bounding box center [652, 607] width 31 height 32
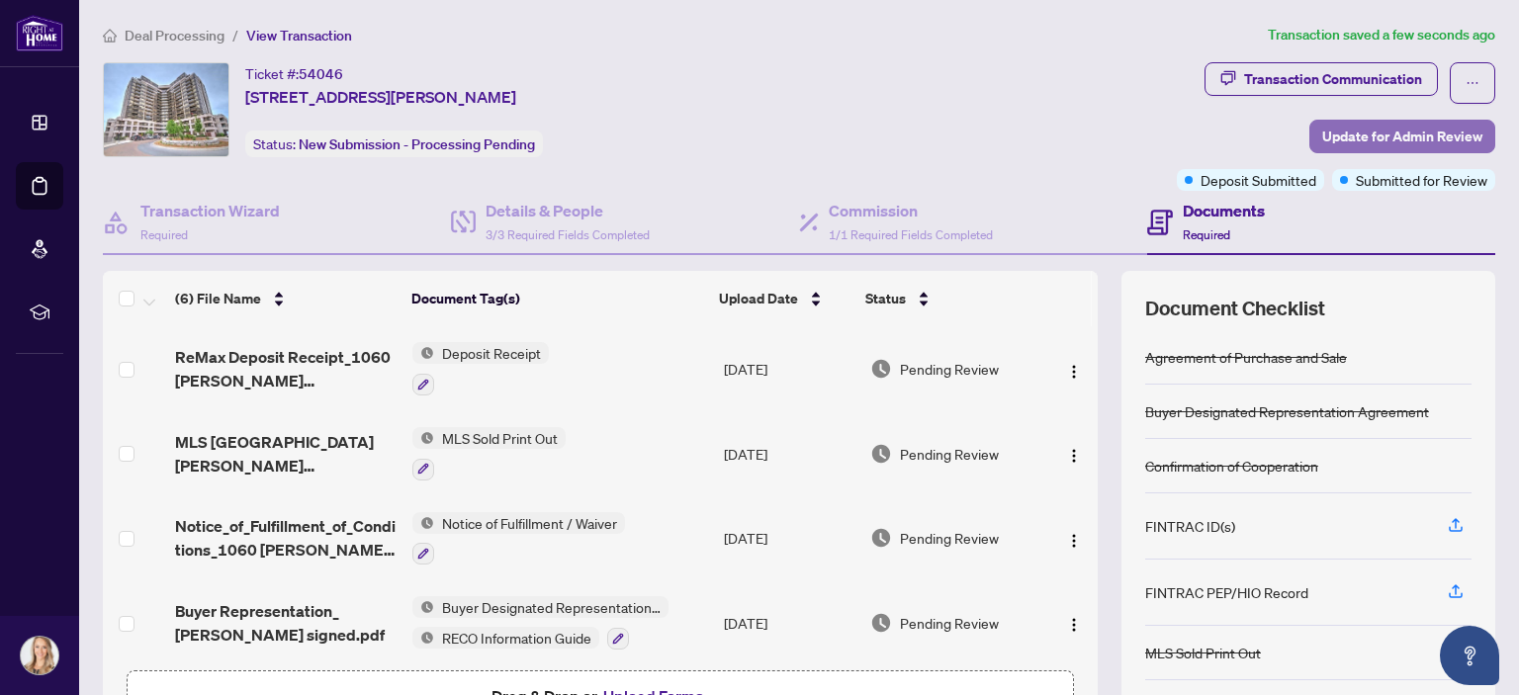
click at [1346, 139] on span "Update for Admin Review" at bounding box center [1402, 137] width 160 height 32
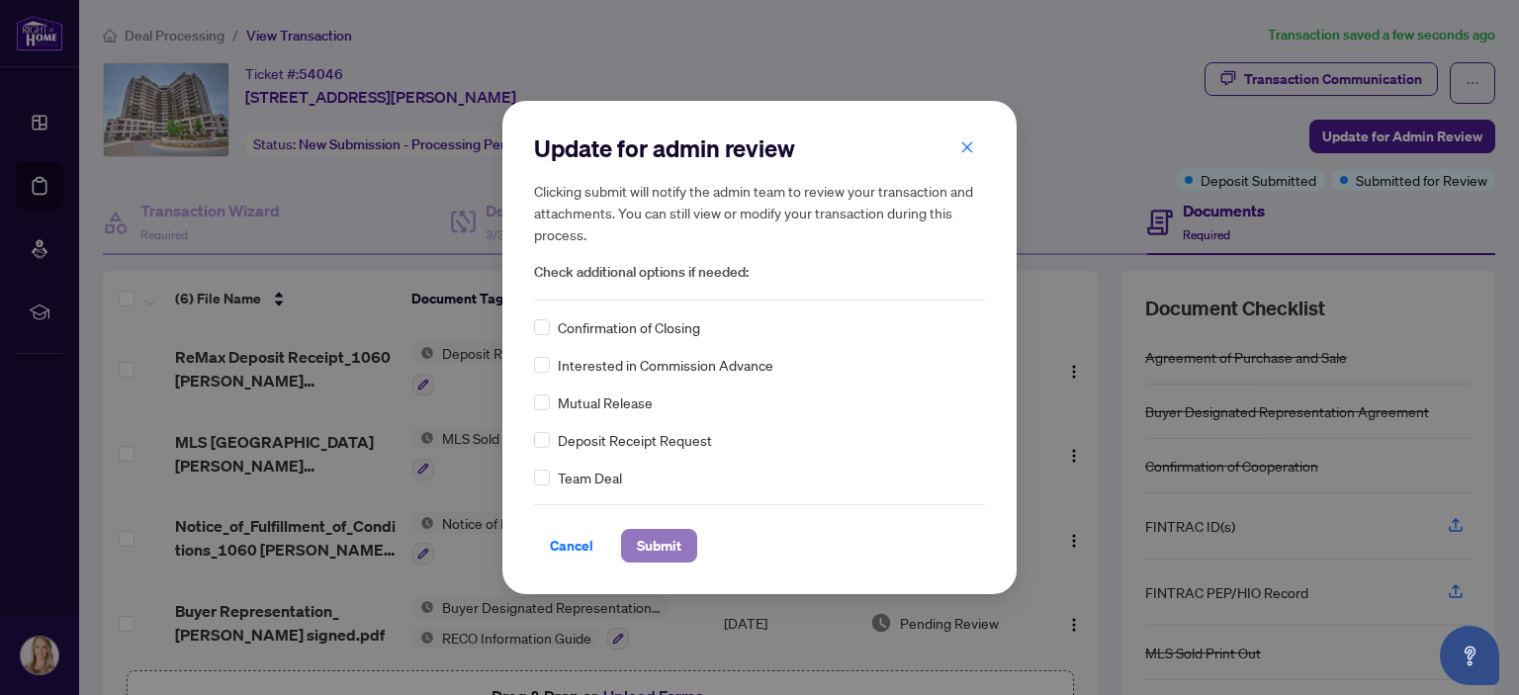
click at [663, 541] on span "Submit" at bounding box center [659, 546] width 44 height 32
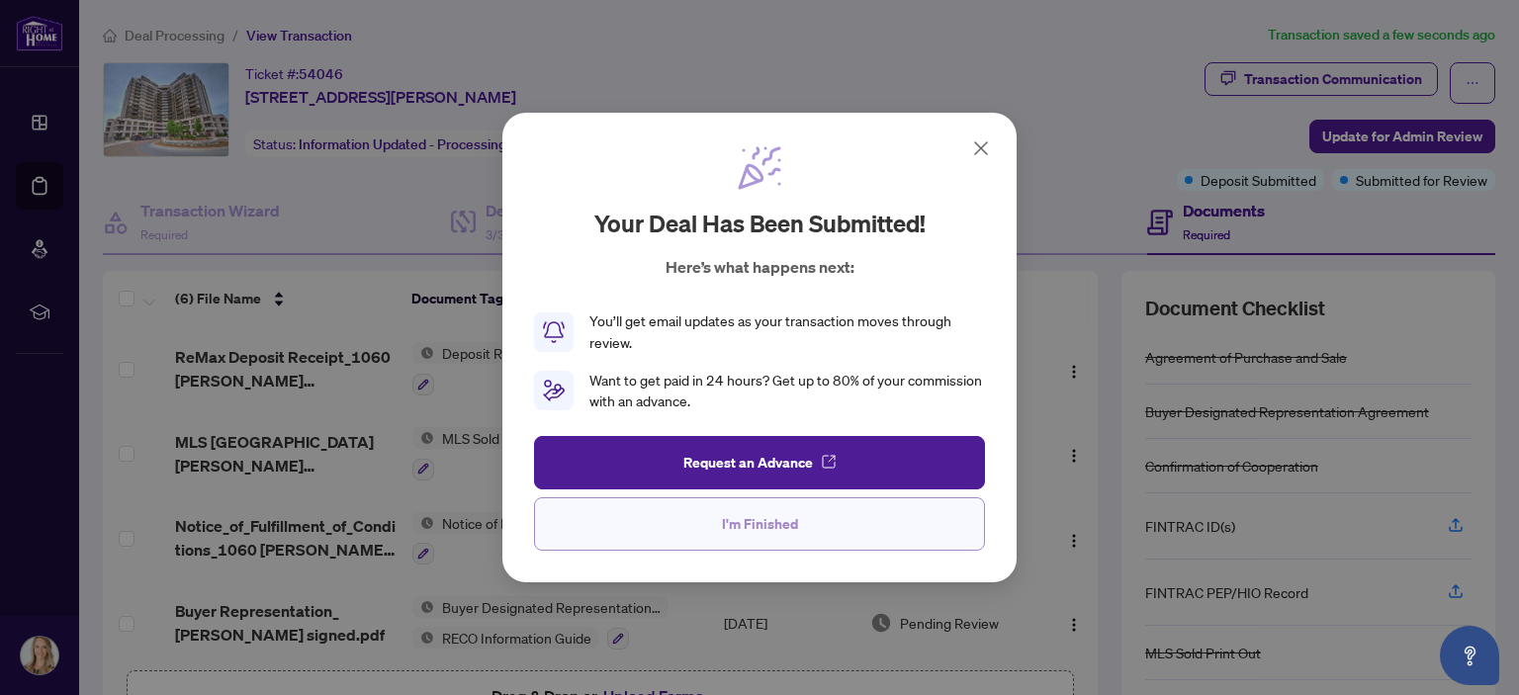
click at [759, 537] on span "I'm Finished" at bounding box center [760, 524] width 76 height 32
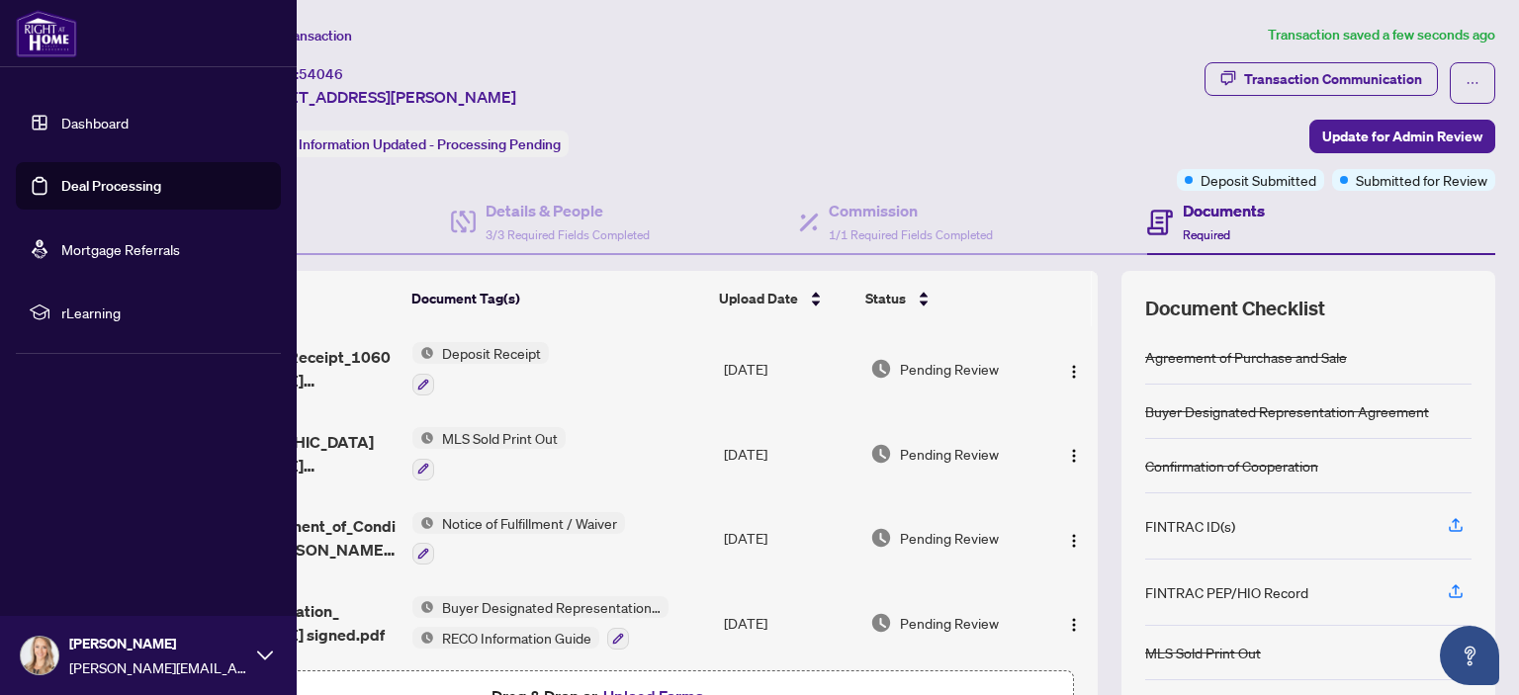
click at [61, 183] on link "Deal Processing" at bounding box center [111, 186] width 100 height 18
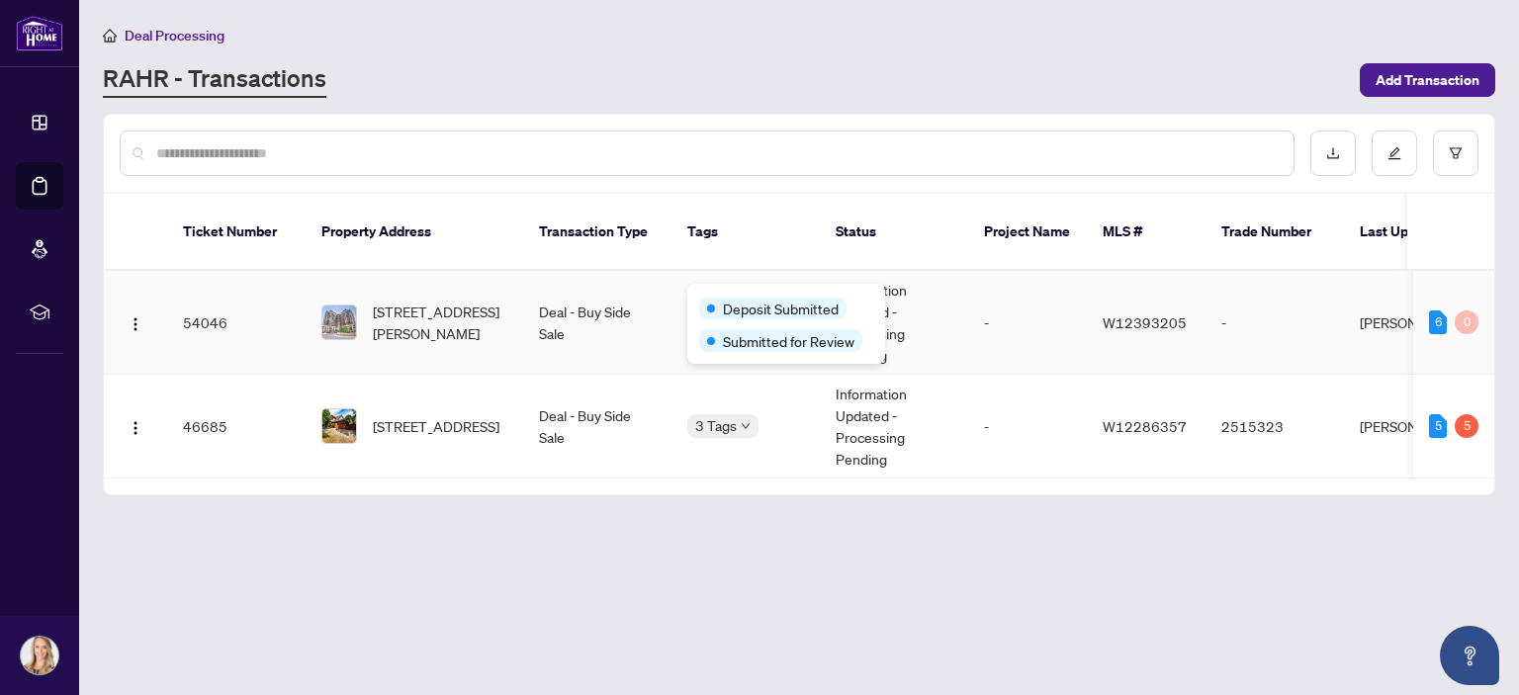
click at [724, 298] on span "Deposit Submitted" at bounding box center [781, 309] width 116 height 22
click at [747, 421] on icon "down" at bounding box center [746, 426] width 10 height 10
click at [1023, 557] on main "Deal Processing [PERSON_NAME] - Transactions Add Transaction Ticket Number Prop…" at bounding box center [799, 347] width 1440 height 695
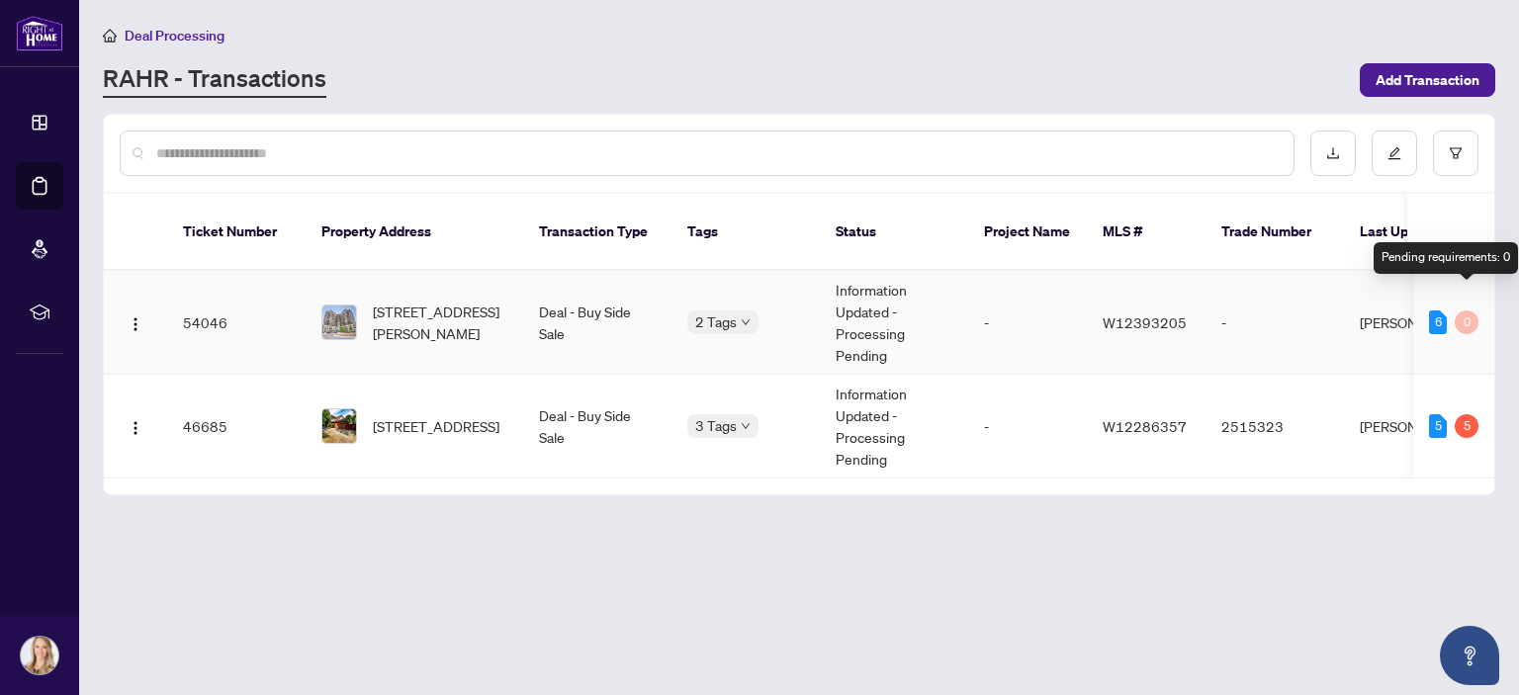
click at [1460, 311] on div "0" at bounding box center [1467, 323] width 24 height 24
click at [1091, 571] on main "Deal Processing [PERSON_NAME] - Transactions Add Transaction Ticket Number Prop…" at bounding box center [799, 347] width 1440 height 695
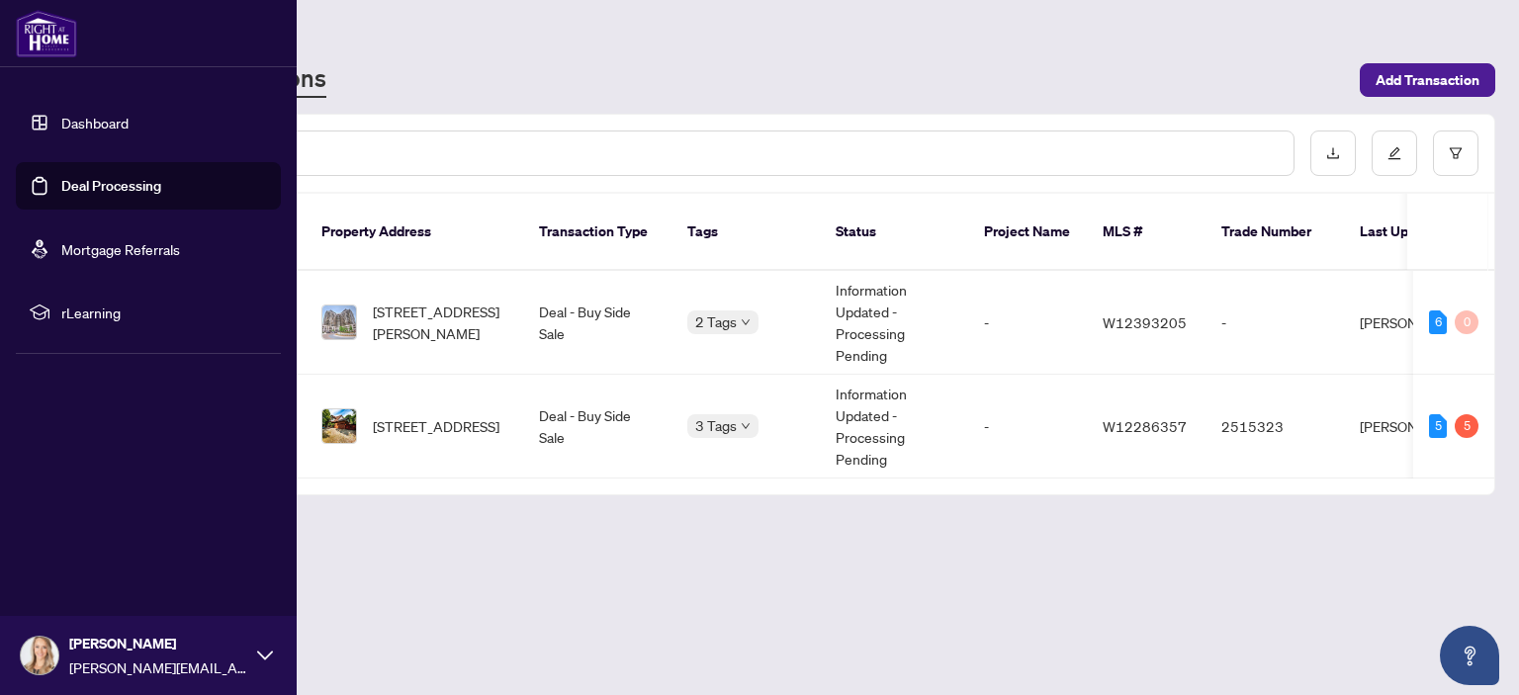
click at [89, 126] on link "Dashboard" at bounding box center [94, 123] width 67 height 18
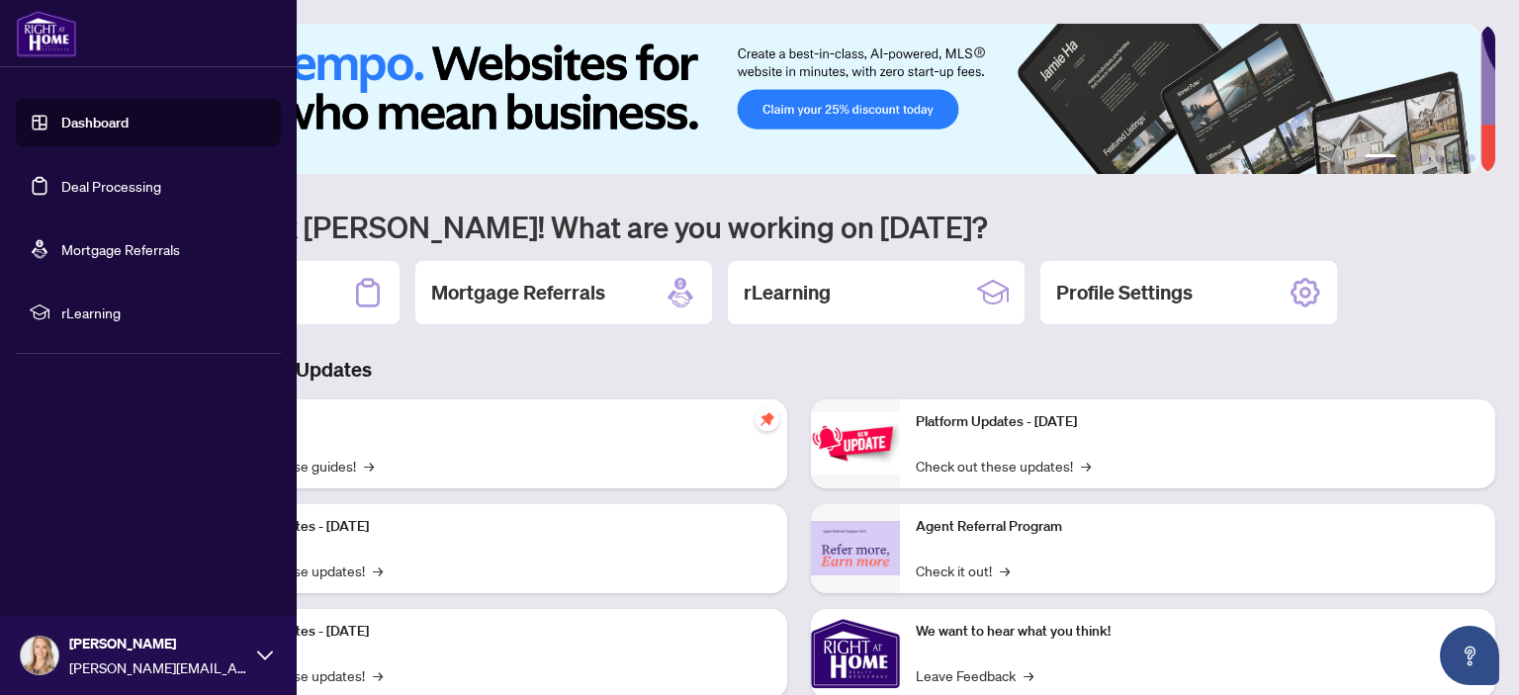
click at [259, 664] on div "[PERSON_NAME] [PERSON_NAME][EMAIL_ADDRESS][DOMAIN_NAME]" at bounding box center [148, 655] width 297 height 79
click at [84, 537] on span "Logout" at bounding box center [79, 538] width 44 height 32
